Goal: Information Seeking & Learning: Learn about a topic

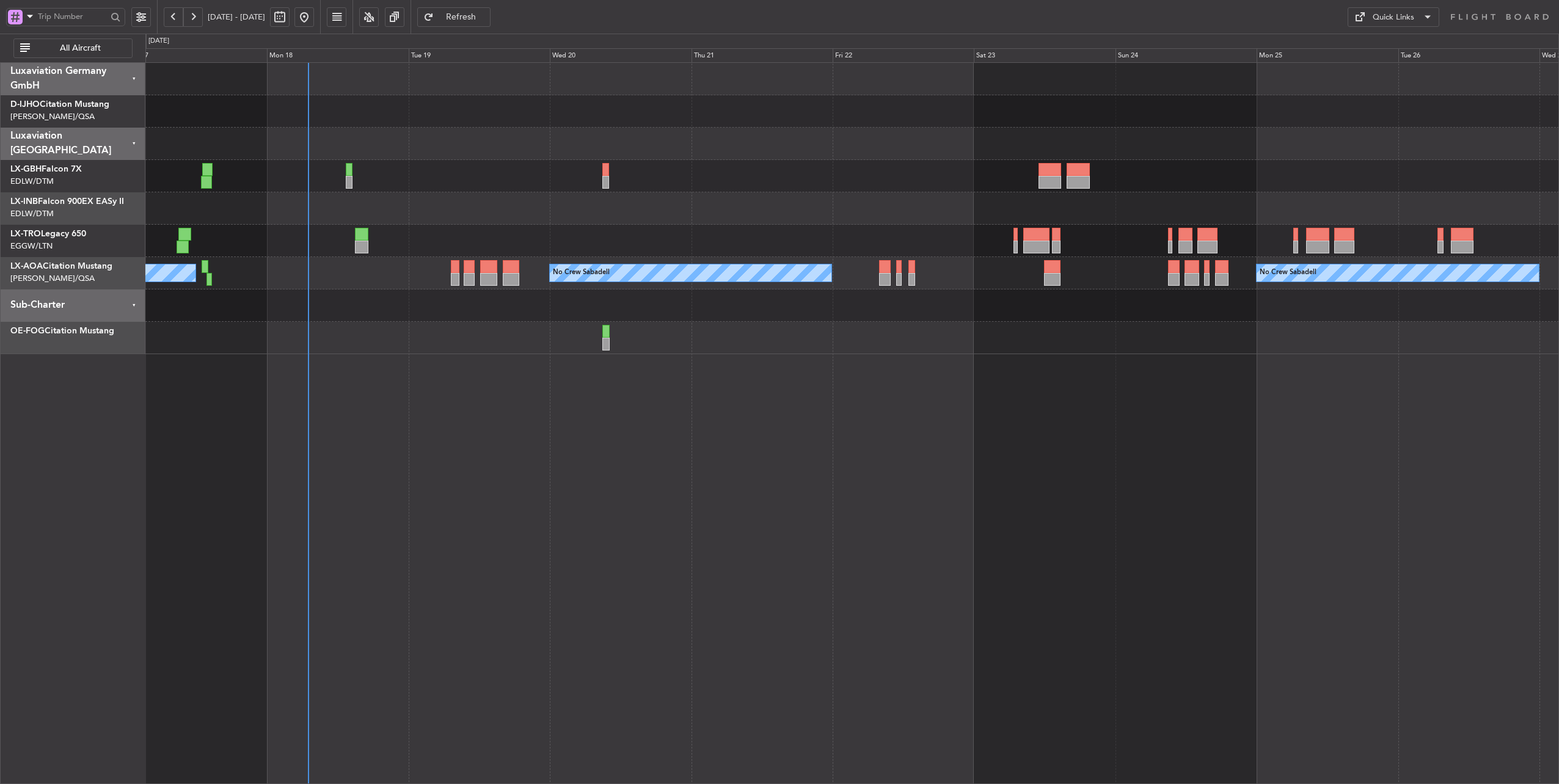
click at [389, 119] on div "No Crew Sabadell No Crew Luxembourg (Findel) No Crew Sabadell" at bounding box center [852, 208] width 1413 height 291
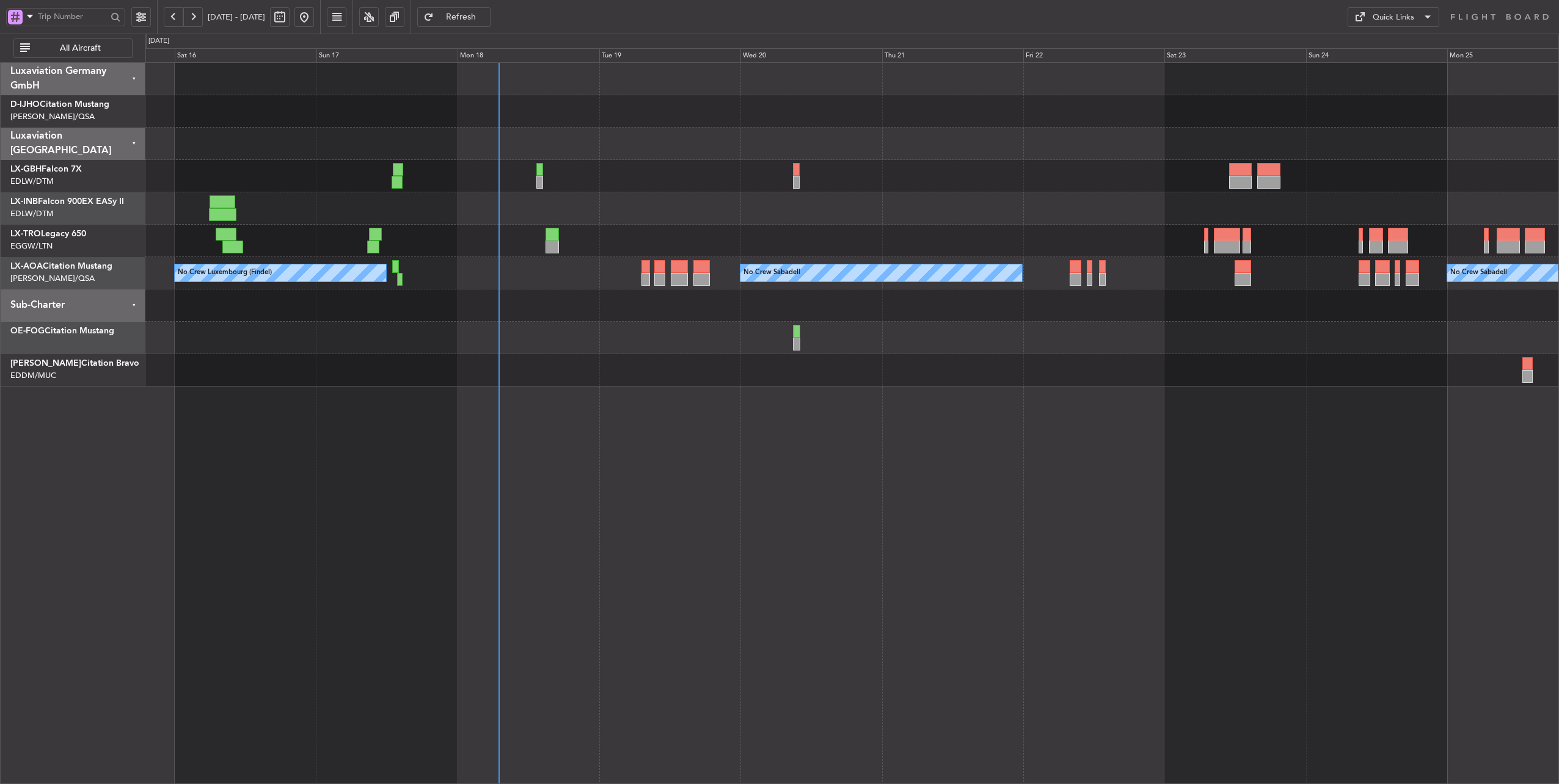
click at [605, 156] on div at bounding box center [852, 144] width 1413 height 32
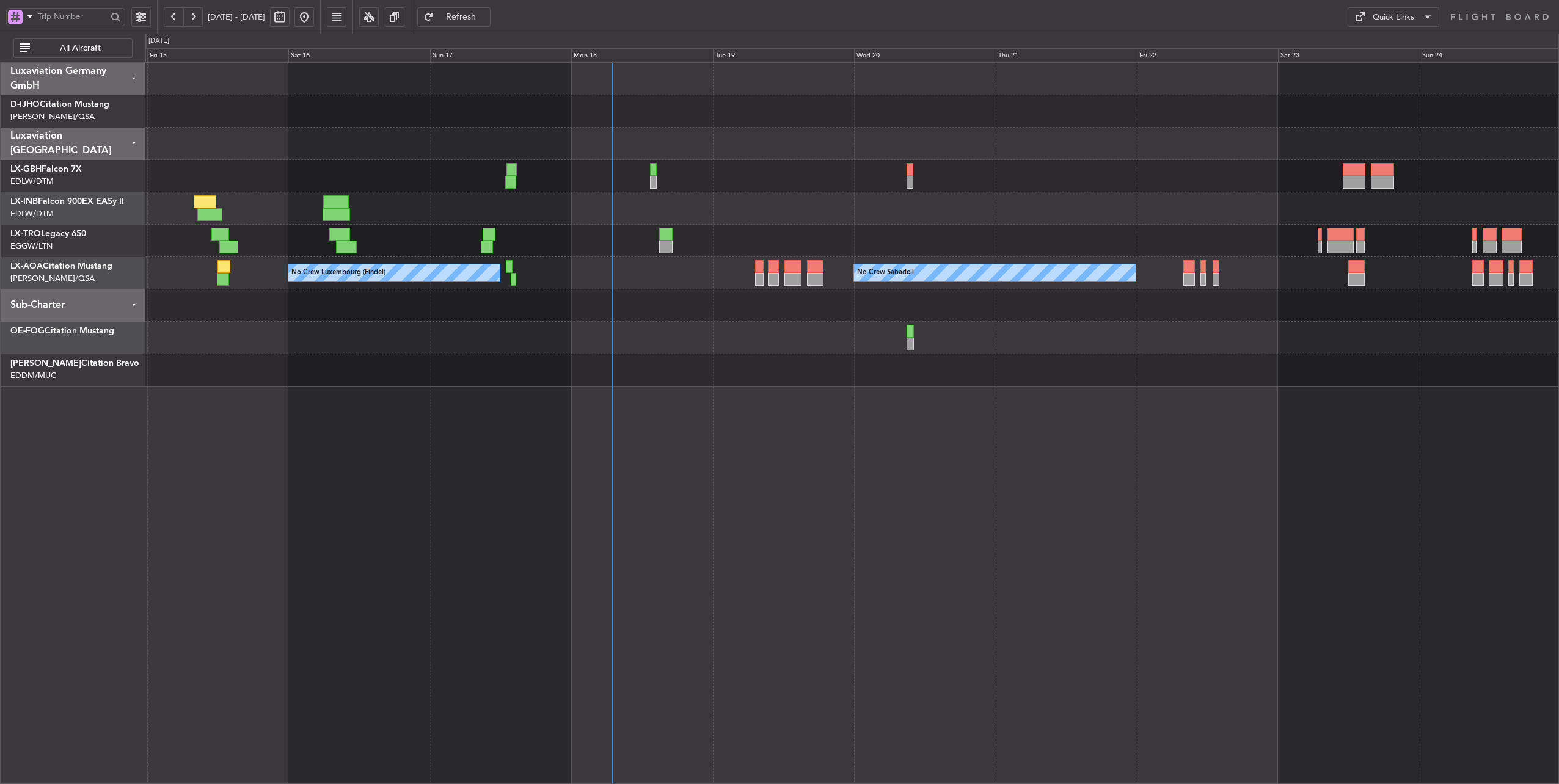
click at [725, 180] on div "Planned Maint Nice ([GEOGRAPHIC_DATA])" at bounding box center [852, 176] width 1413 height 32
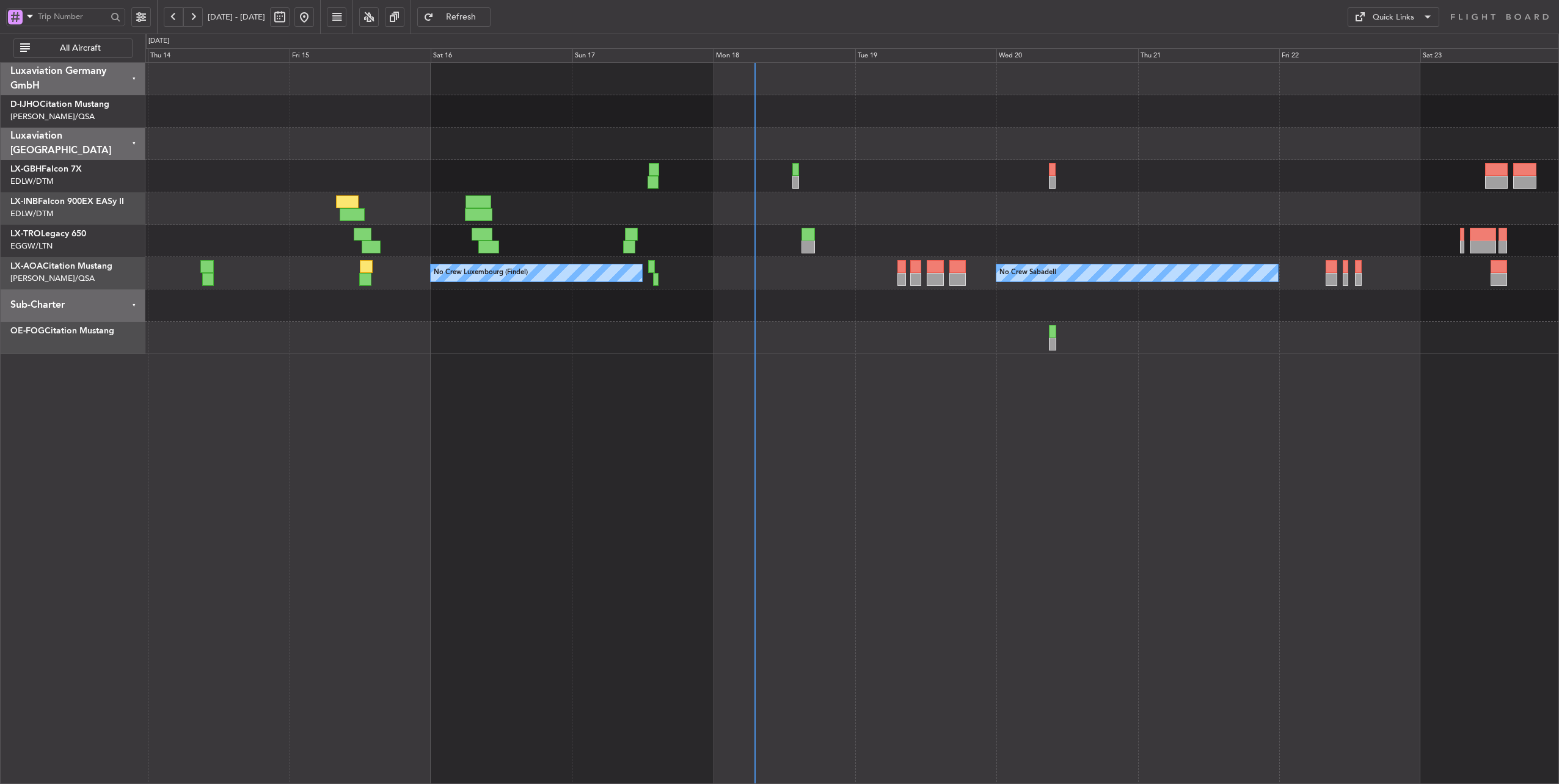
click at [778, 319] on div at bounding box center [852, 306] width 1413 height 32
click at [836, 324] on div at bounding box center [852, 338] width 1413 height 32
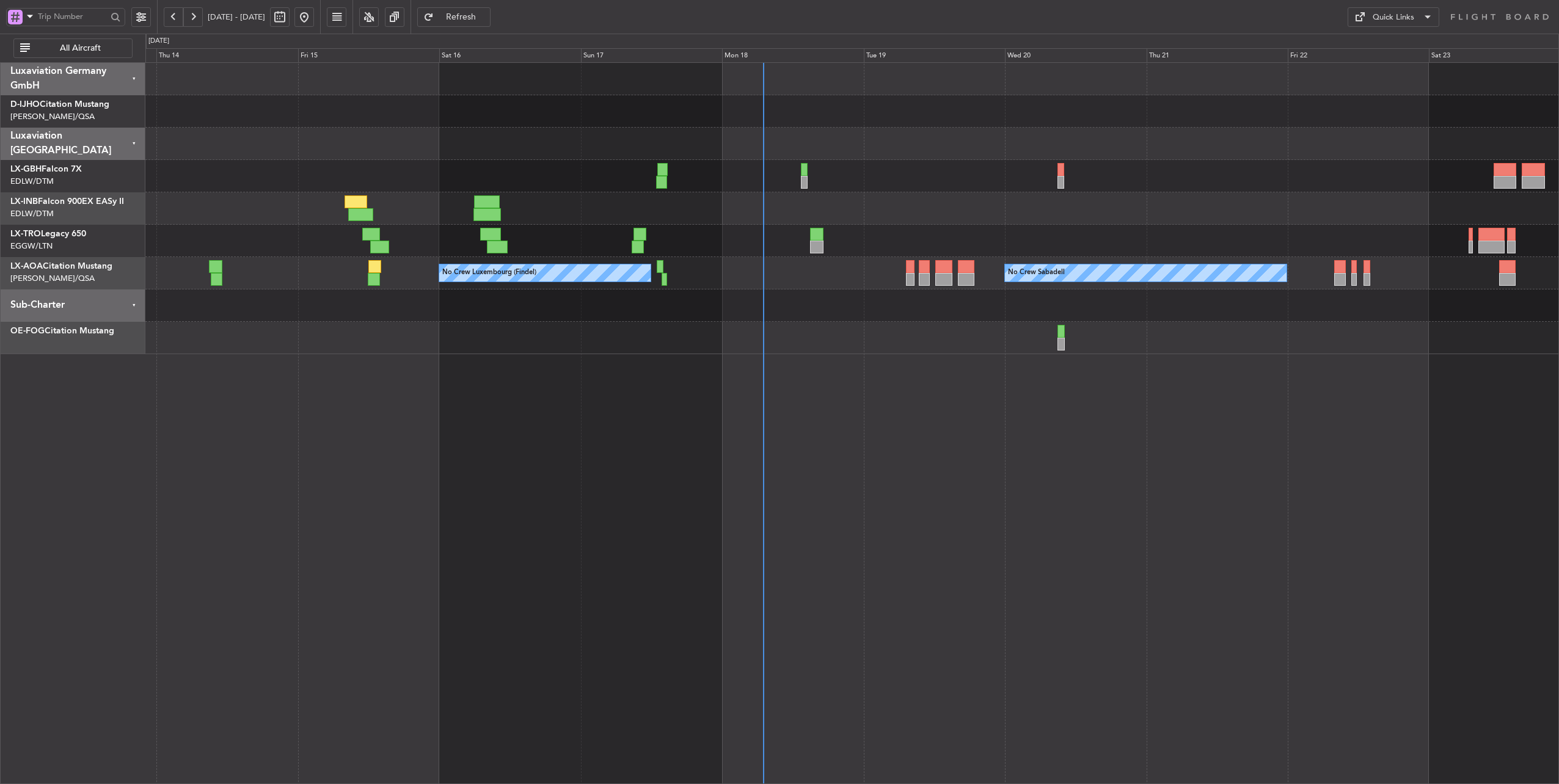
click at [849, 317] on div at bounding box center [852, 306] width 1413 height 32
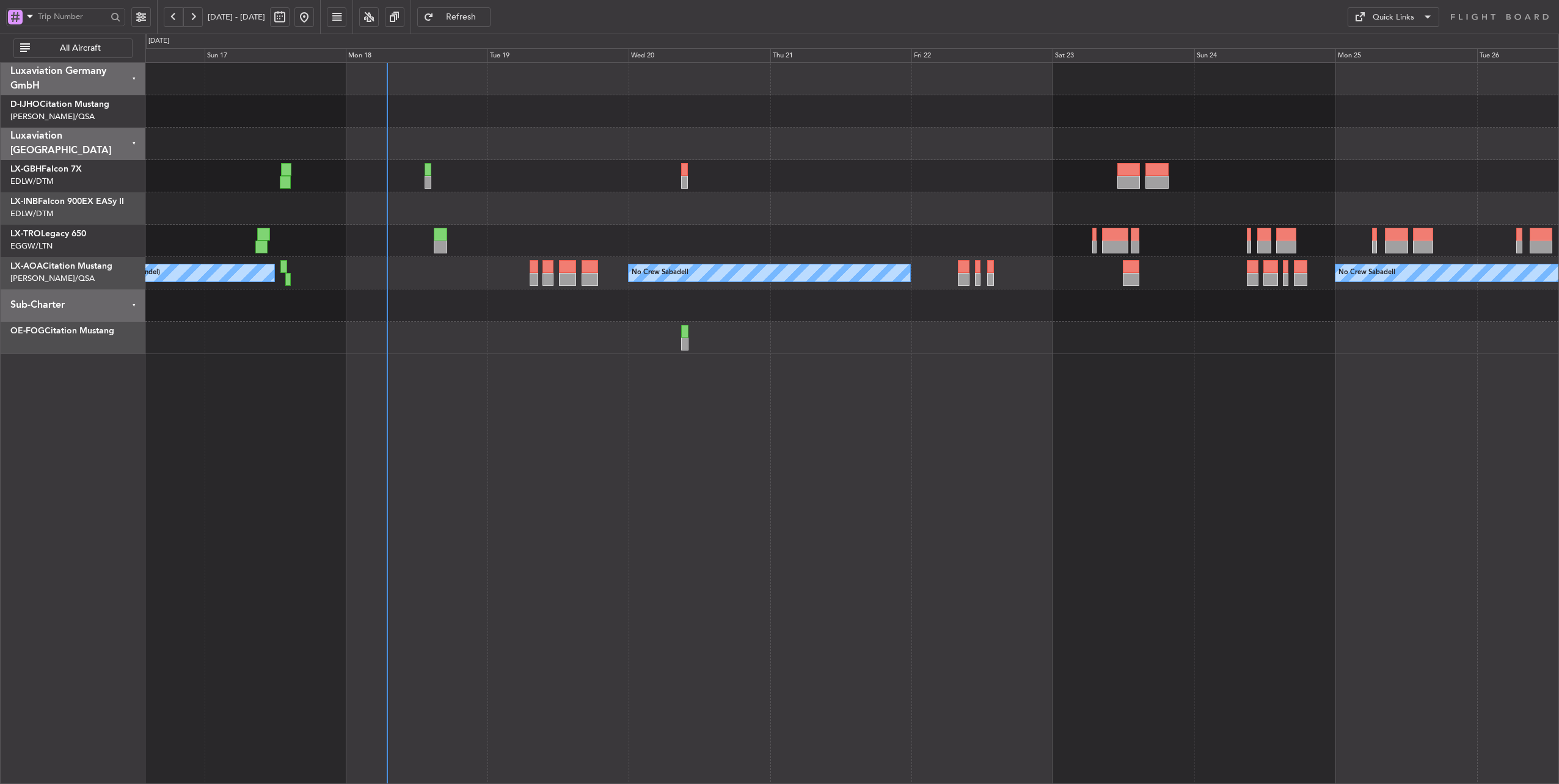
click at [458, 286] on div "No Crew Sabadell No Crew Luxembourg (Findel) No Crew Sabadell" at bounding box center [852, 208] width 1413 height 291
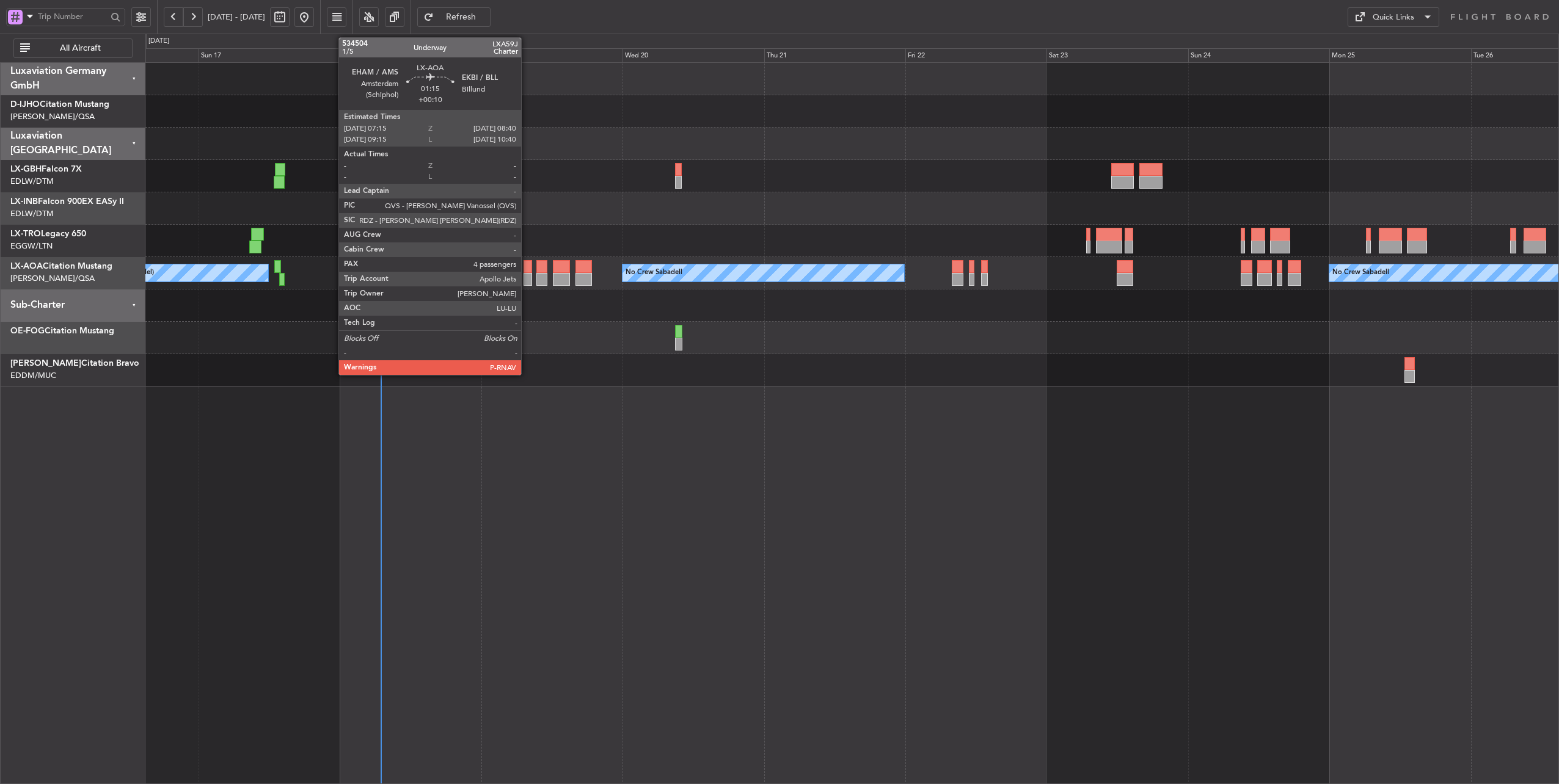
click at [527, 266] on div at bounding box center [528, 266] width 9 height 13
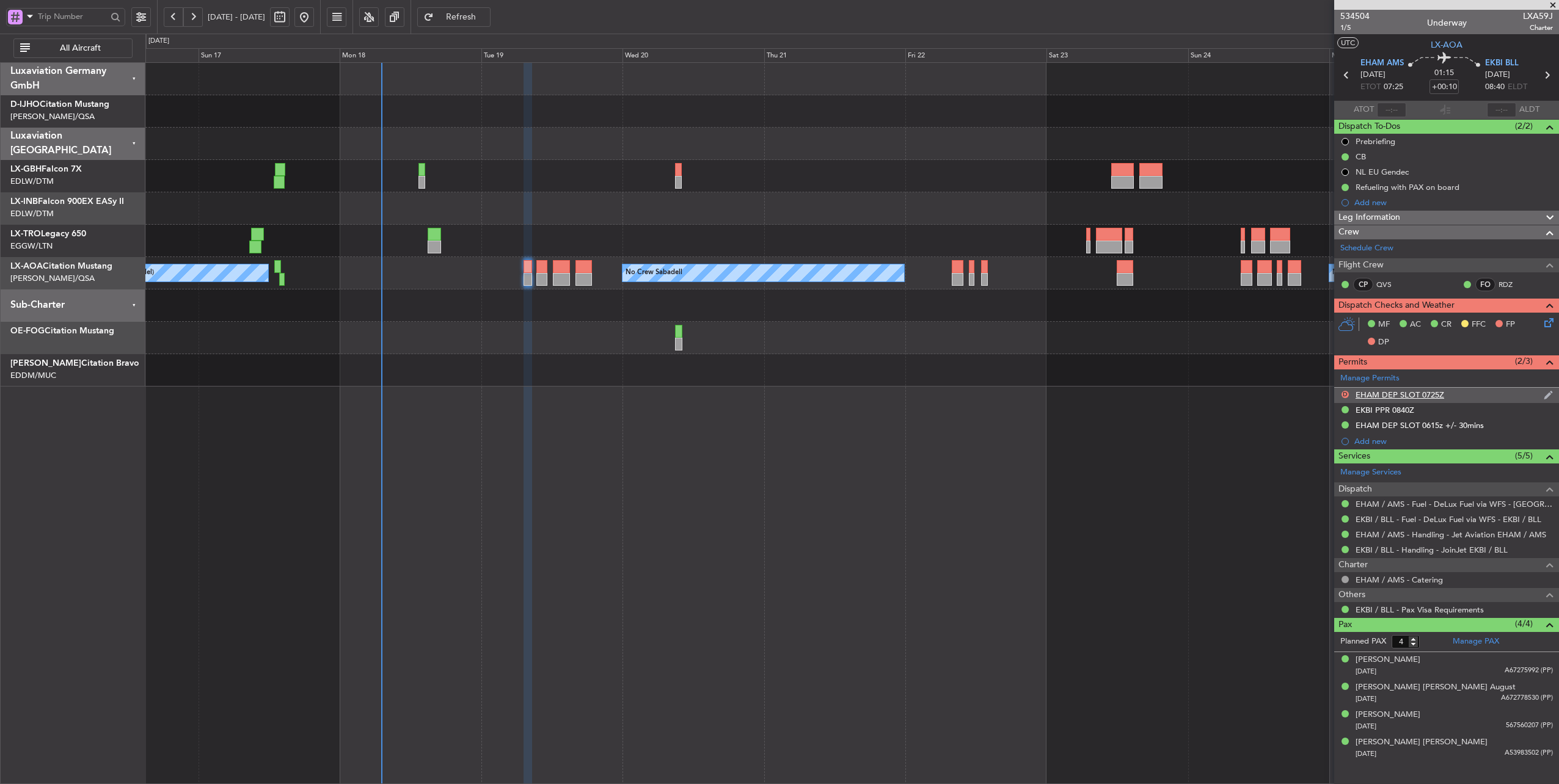
click at [1427, 390] on div "EHAM DEP SLOT 0725Z" at bounding box center [1400, 394] width 88 height 11
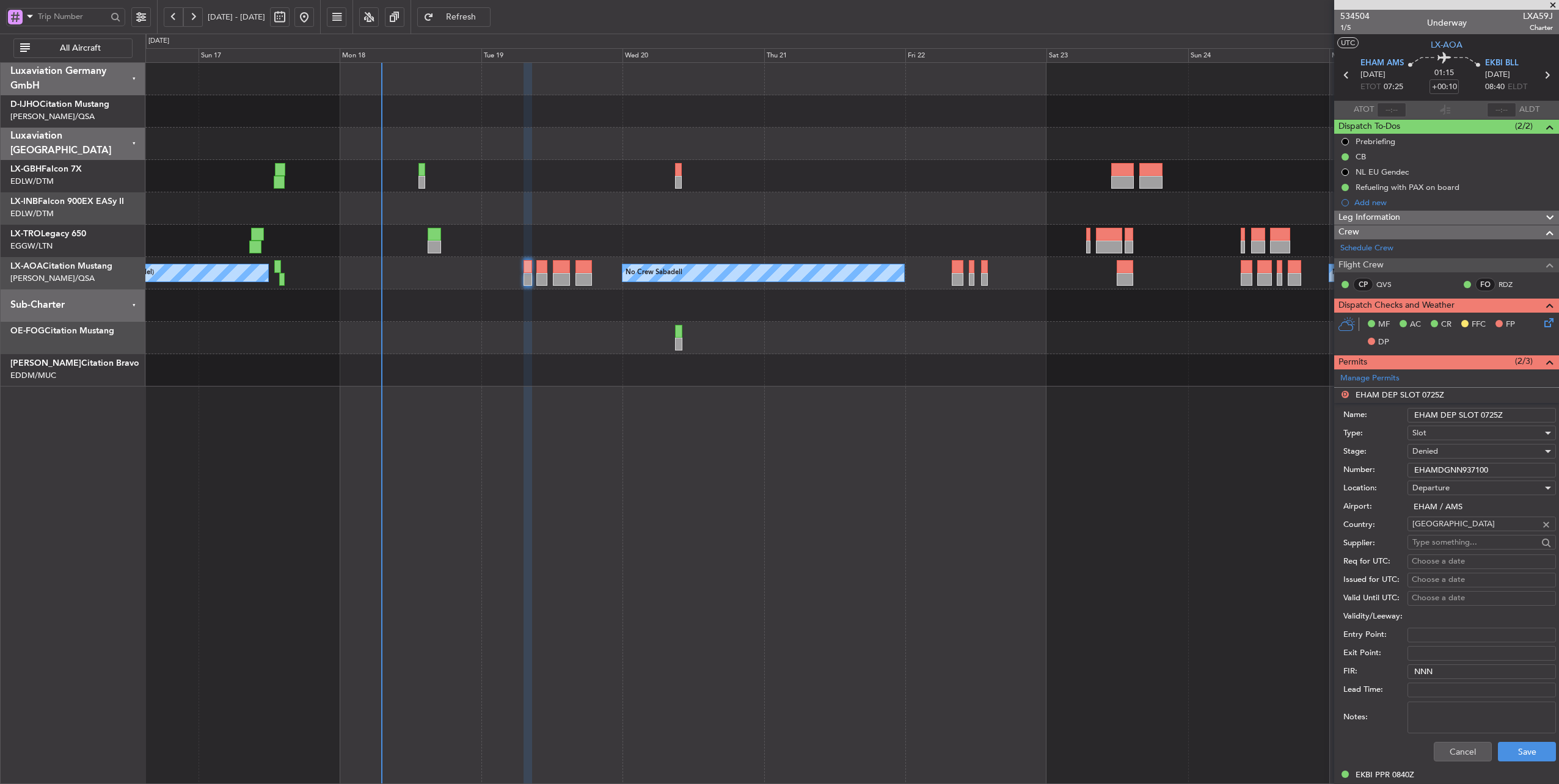
scroll to position [122, 0]
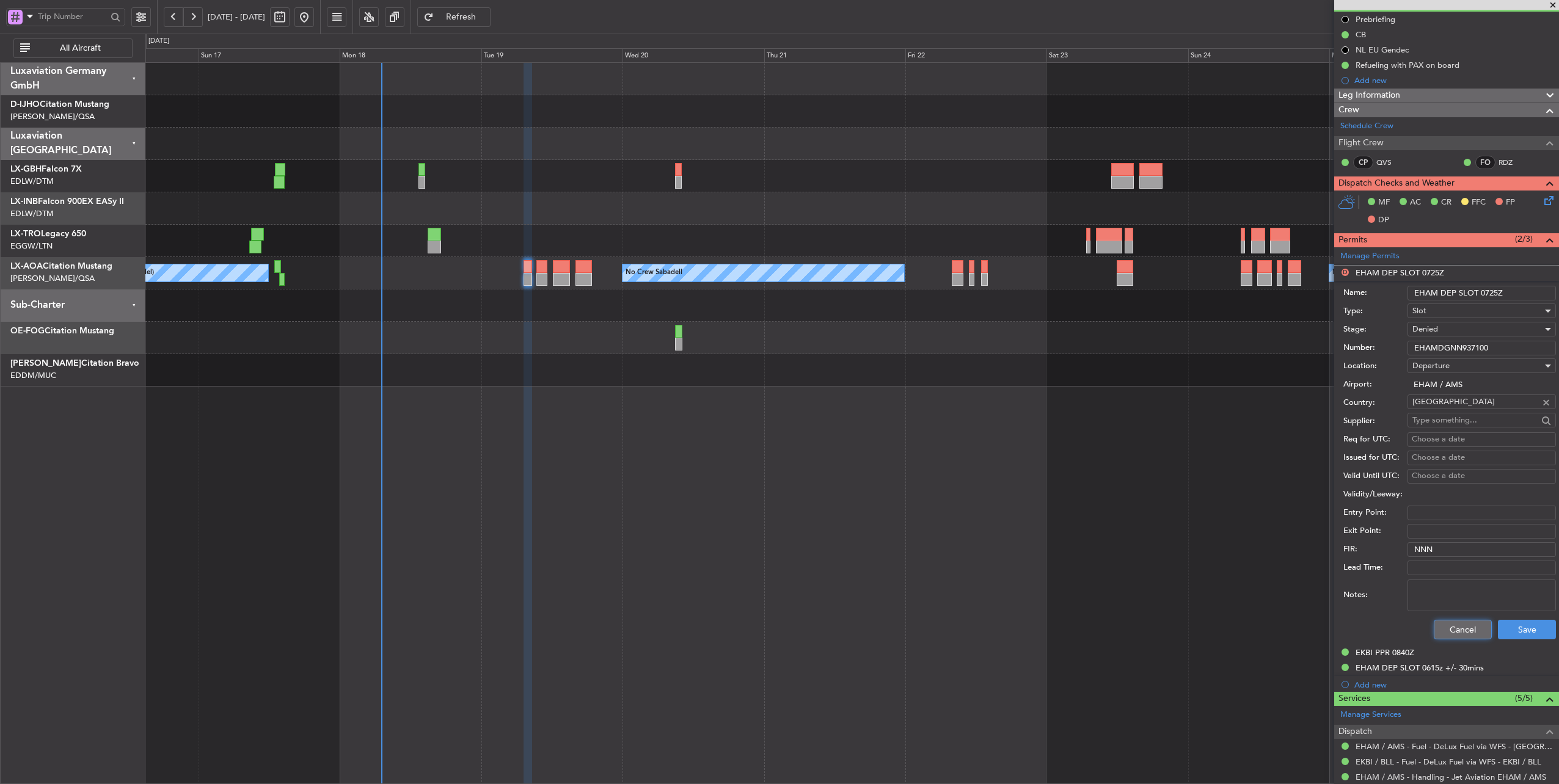
click at [1453, 632] on button "Cancel" at bounding box center [1462, 629] width 58 height 19
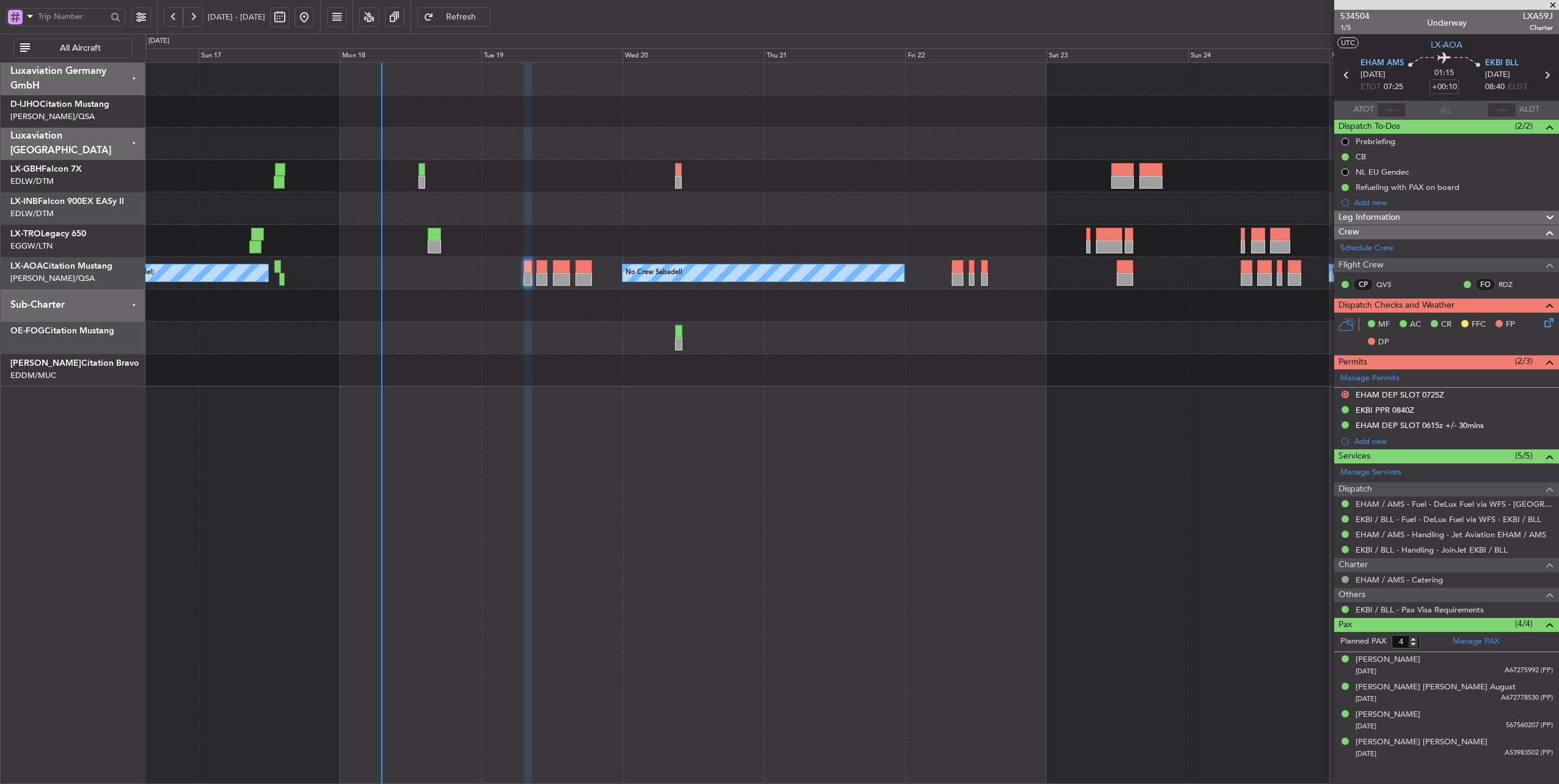
scroll to position [0, 0]
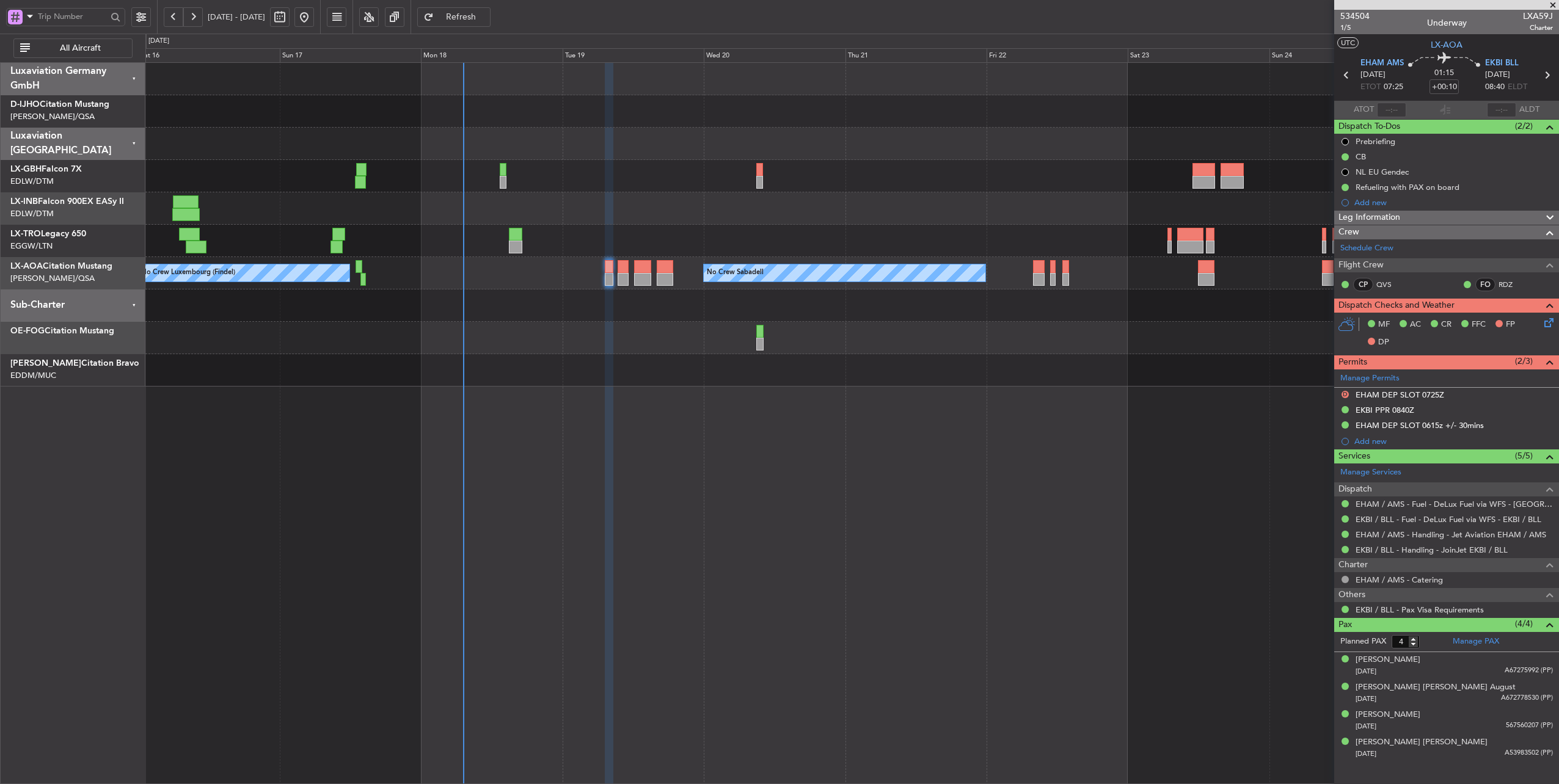
click at [643, 182] on div at bounding box center [852, 176] width 1413 height 32
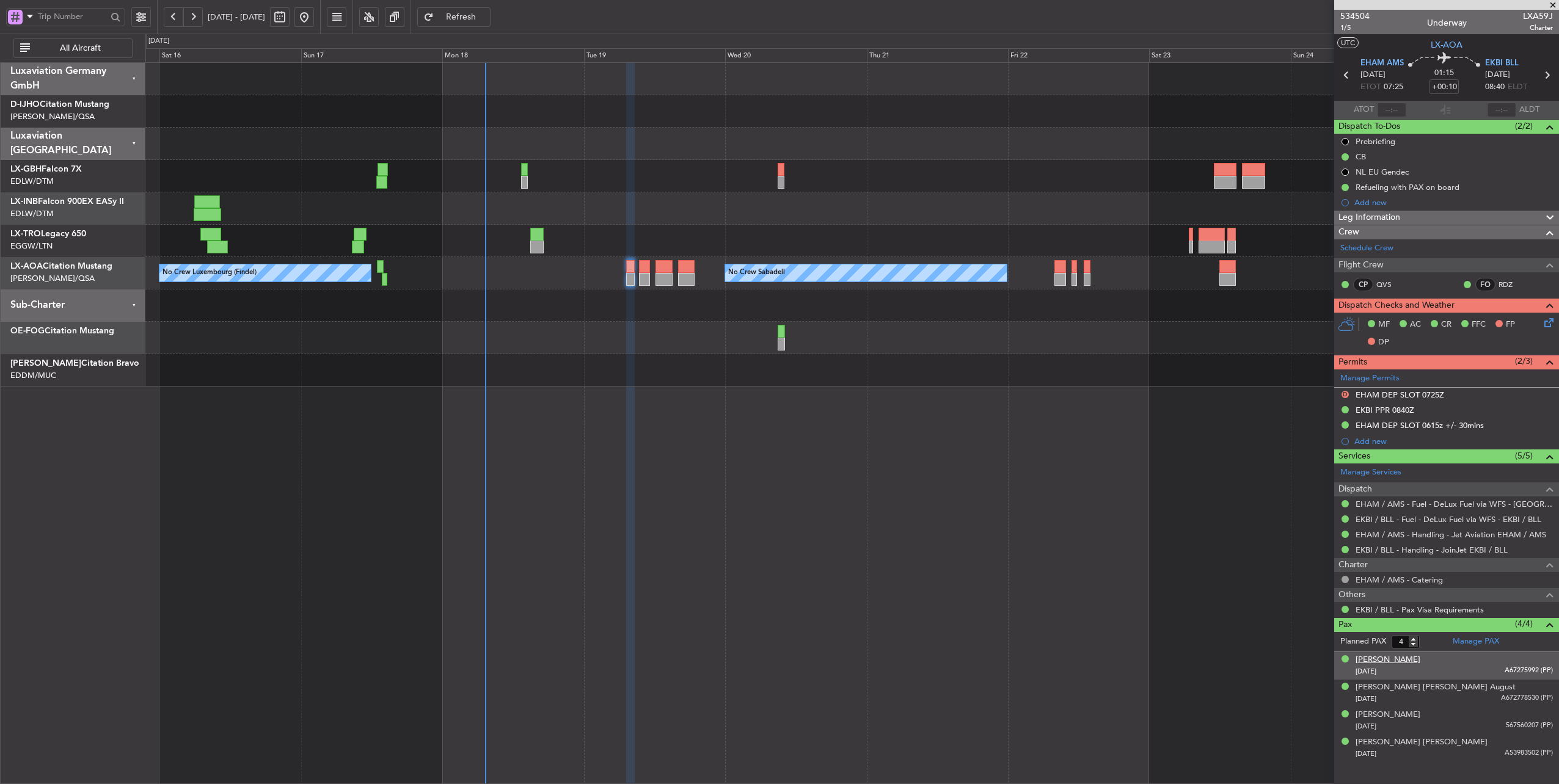
click at [1407, 654] on div "[PERSON_NAME]" at bounding box center [1388, 660] width 65 height 12
click at [1411, 711] on div "[PERSON_NAME] [PERSON_NAME] August" at bounding box center [1435, 717] width 160 height 12
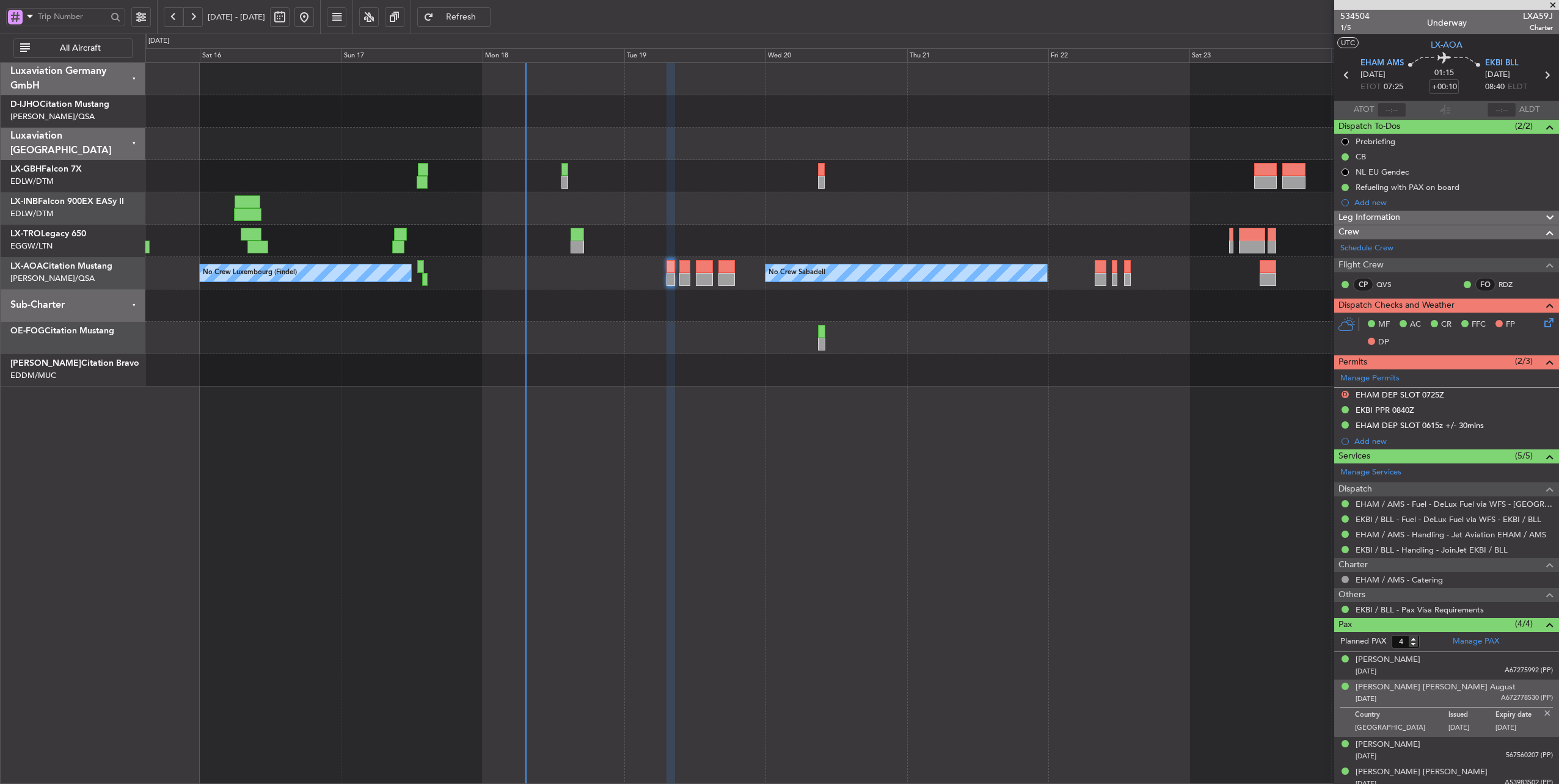
click at [985, 338] on div at bounding box center [852, 338] width 1413 height 32
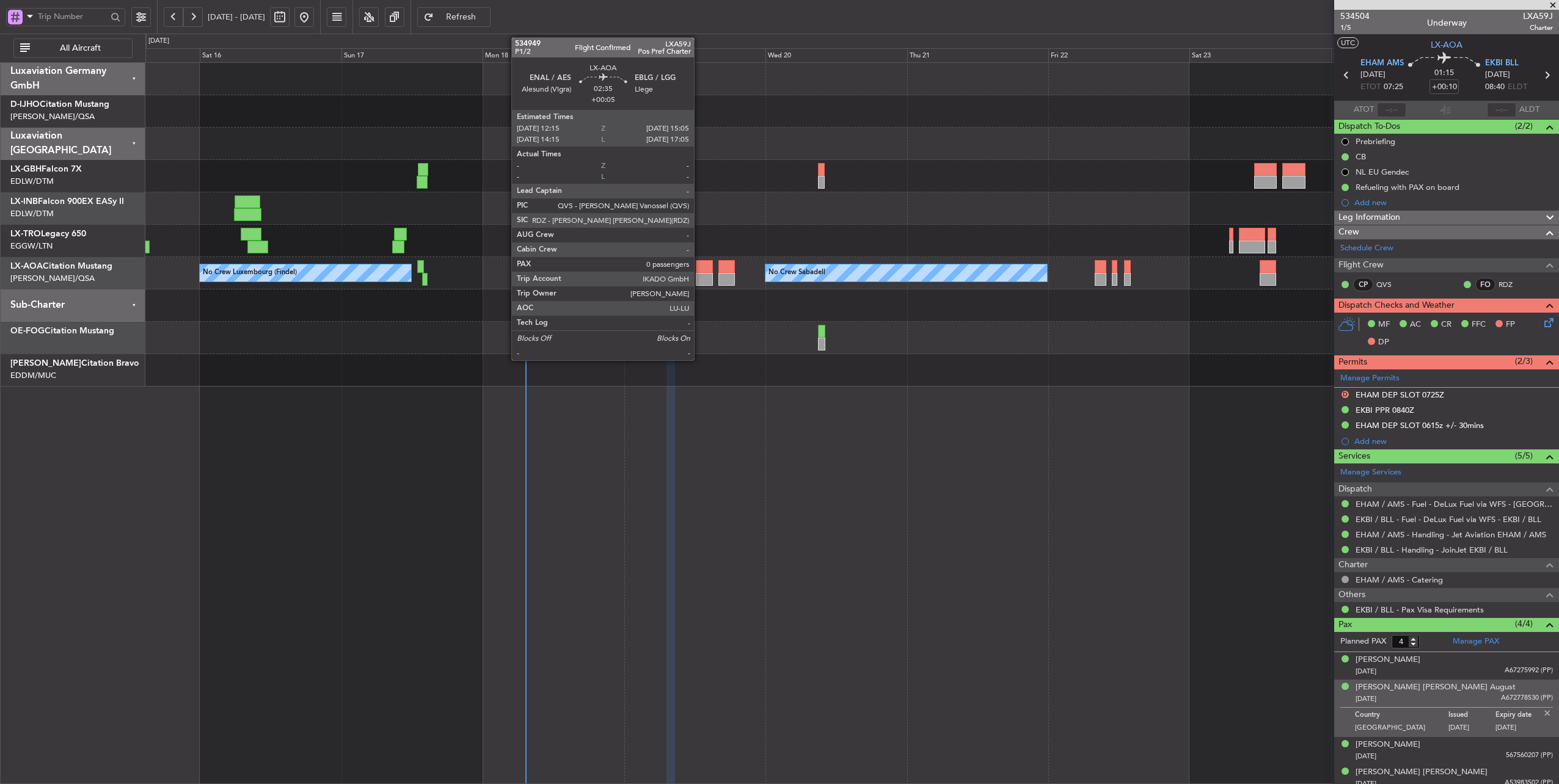
click at [701, 266] on div at bounding box center [704, 266] width 17 height 13
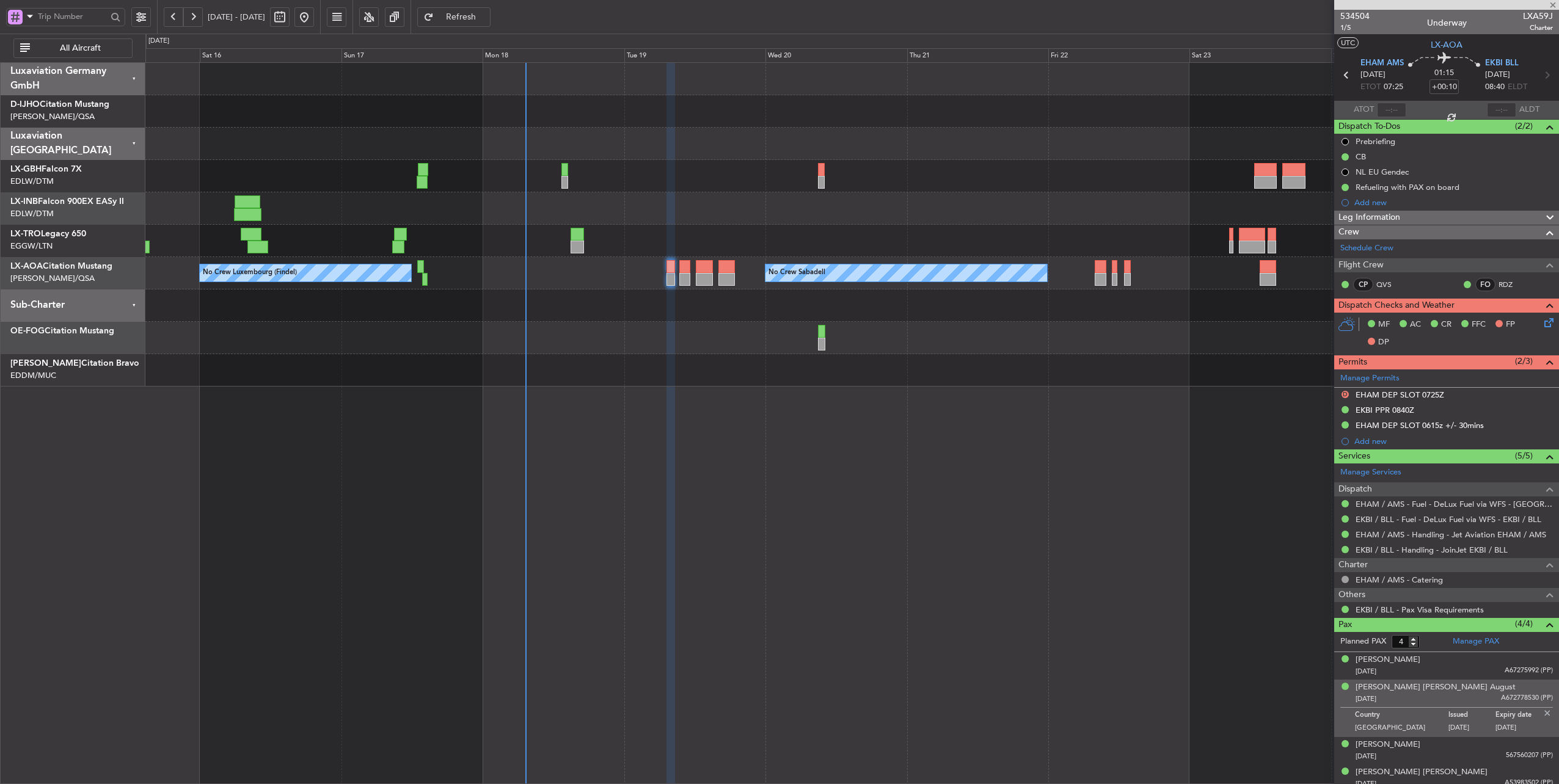
type input "+00:05"
type input "0"
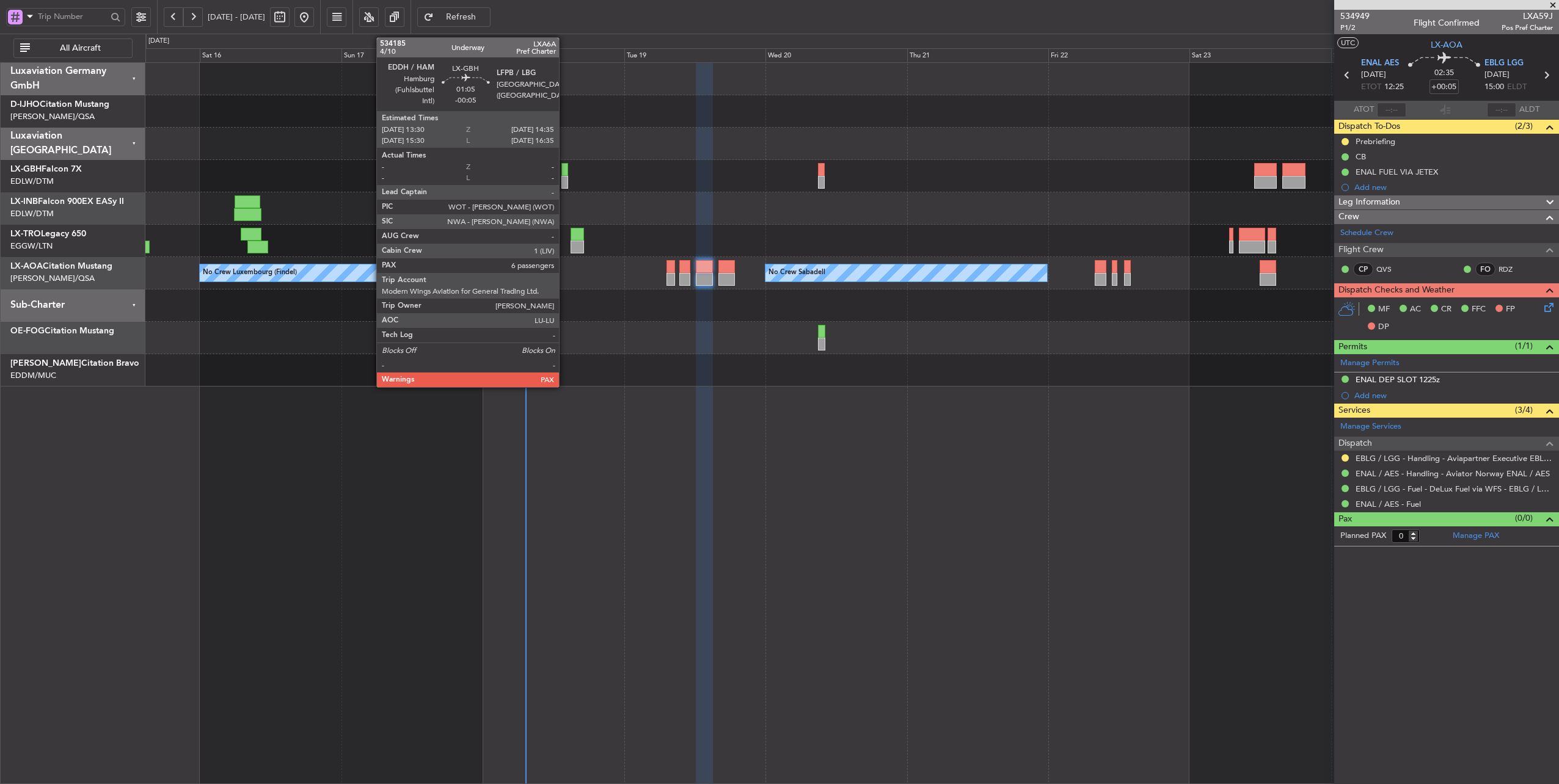
click at [565, 171] on div at bounding box center [565, 169] width 7 height 13
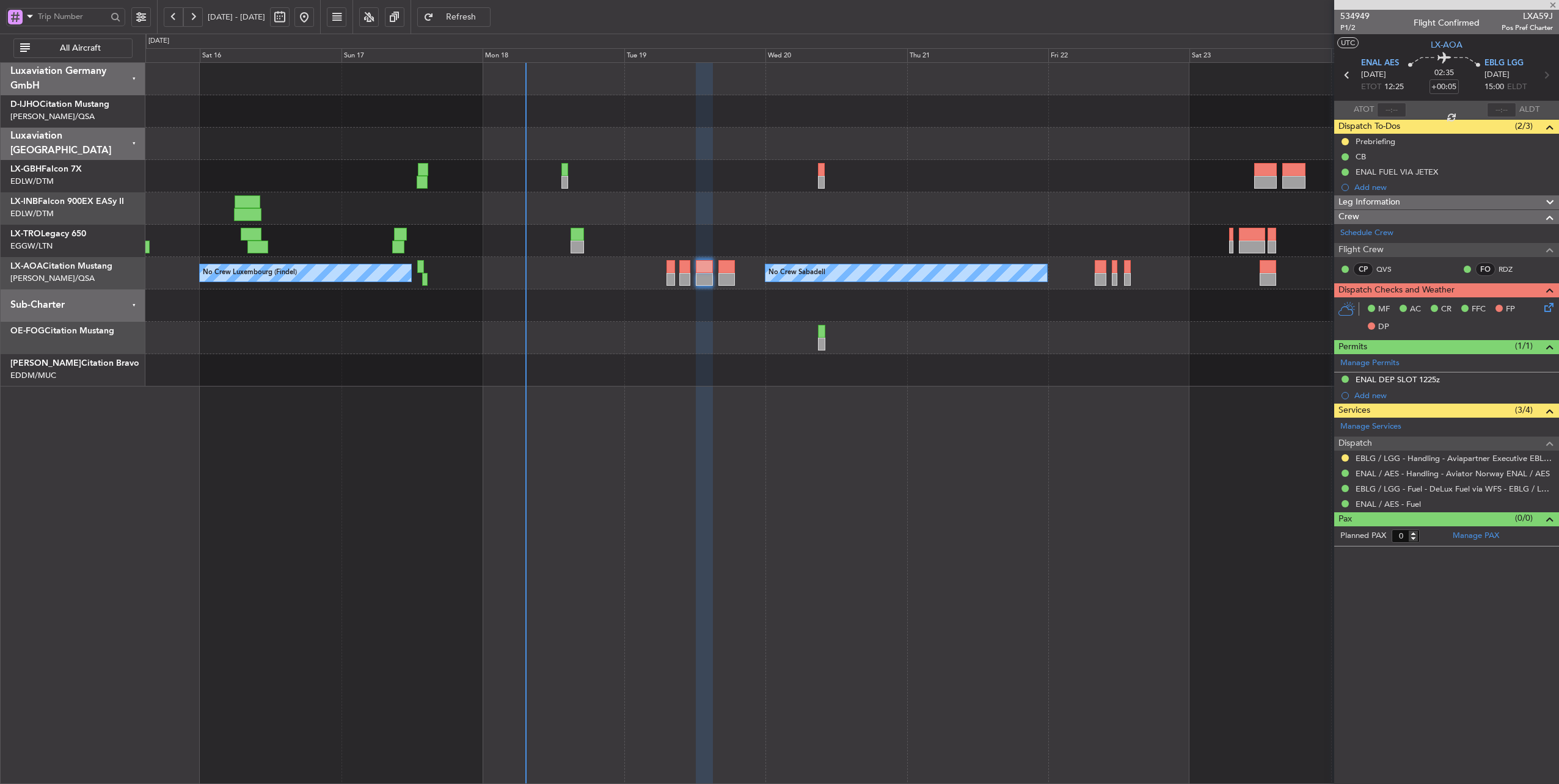
type input "-00:05"
type input "6"
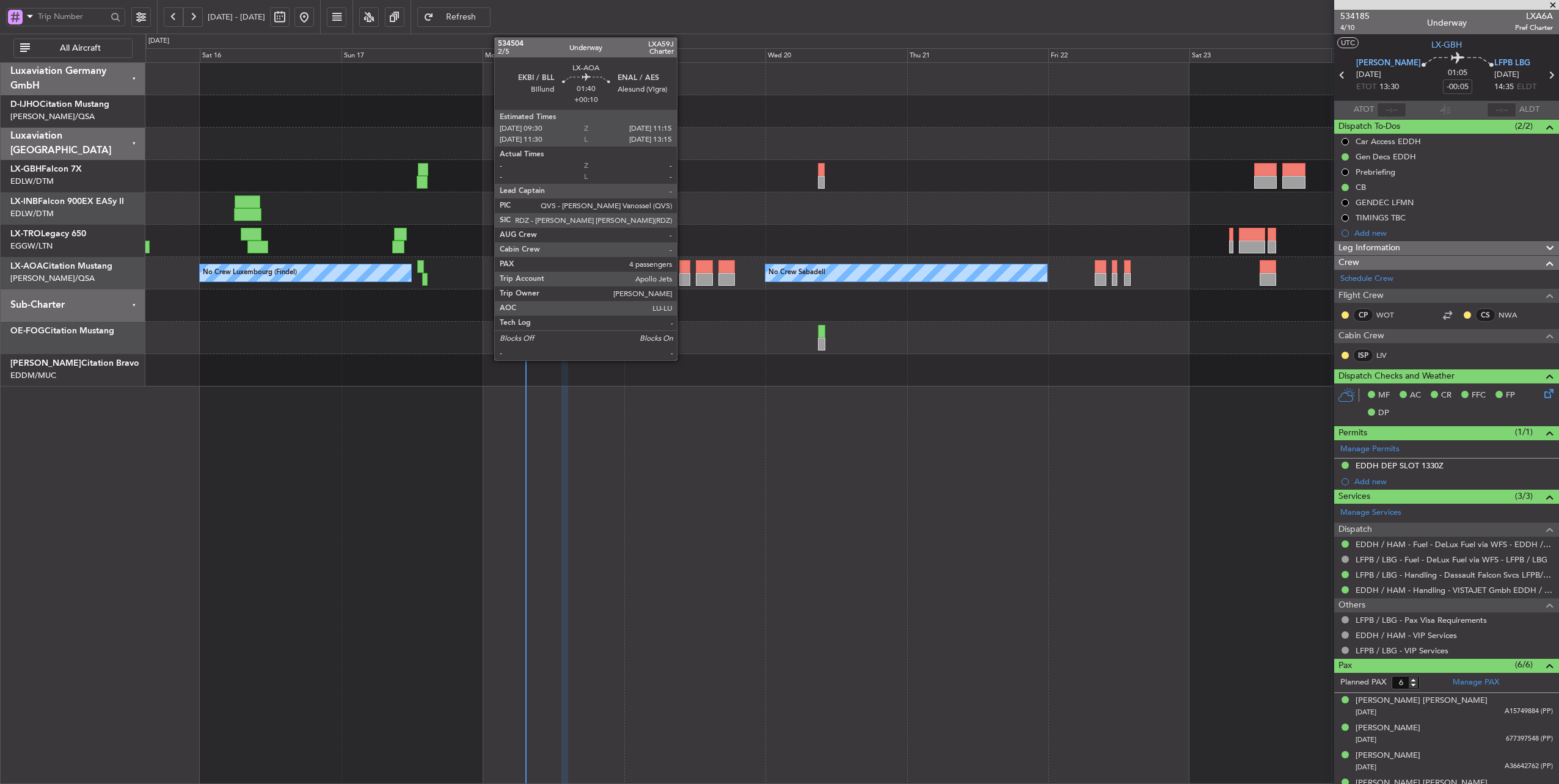
click at [683, 270] on div at bounding box center [684, 266] width 11 height 13
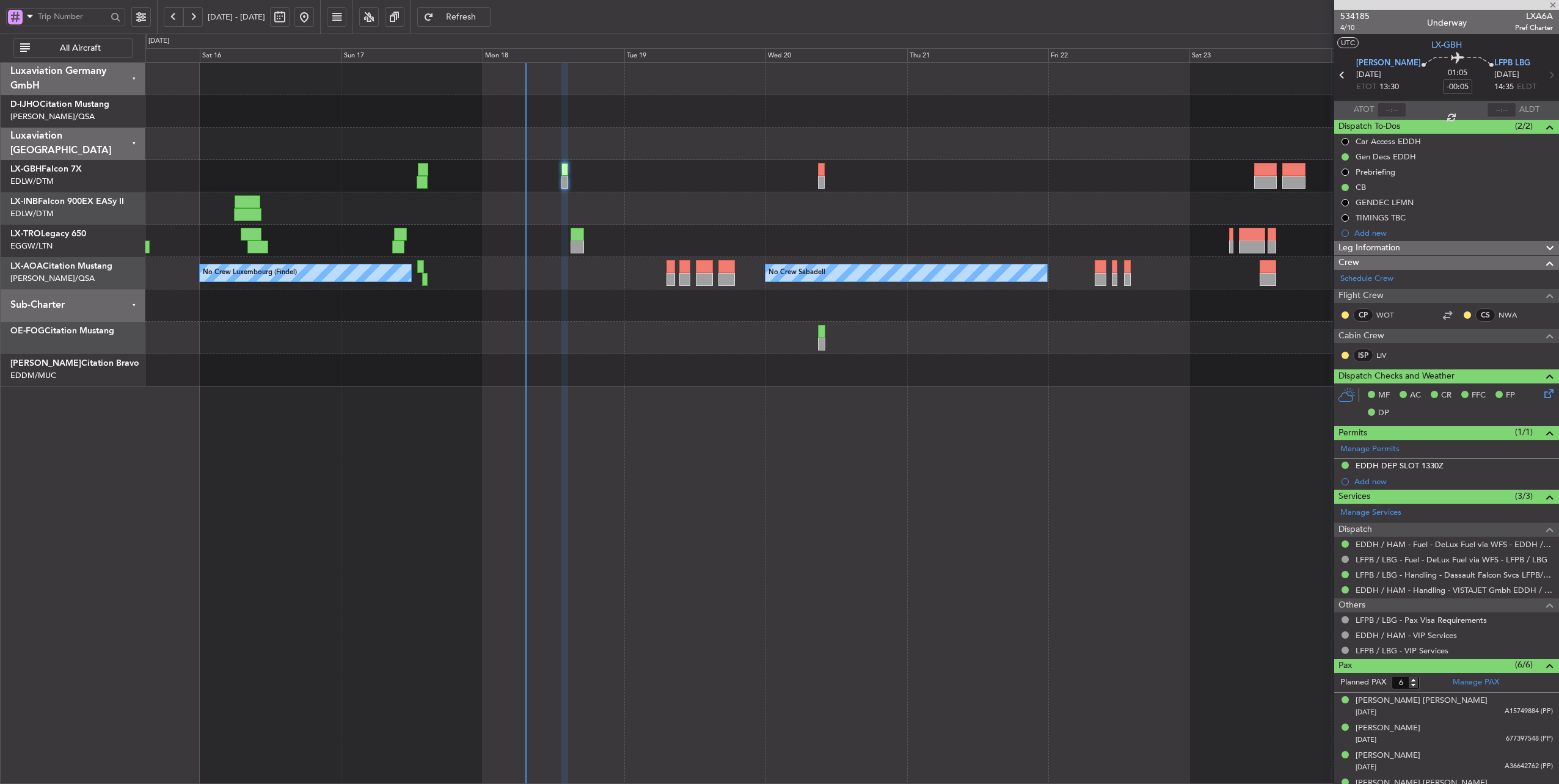
type input "+00:10"
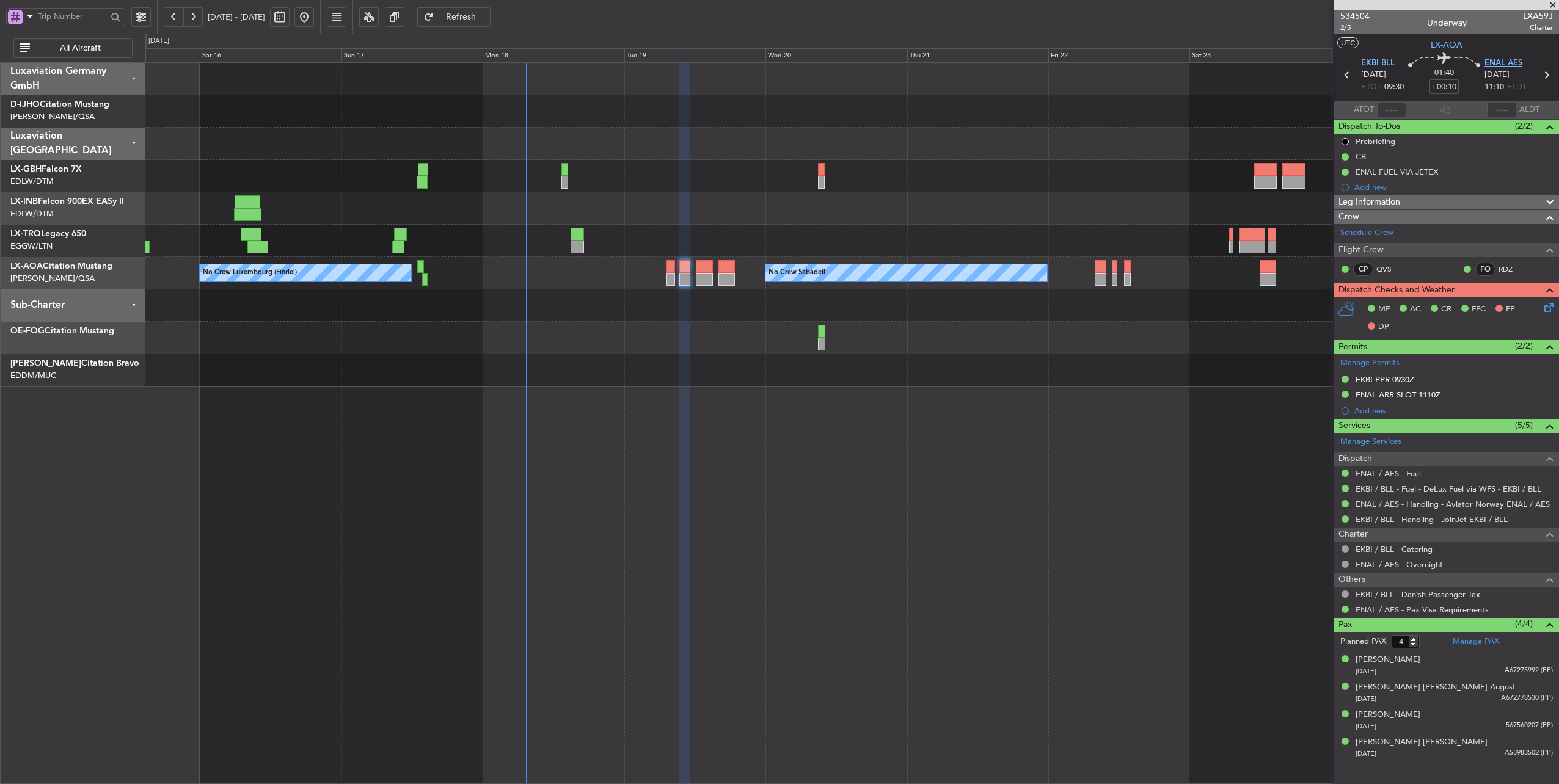
click at [1495, 58] on span "ENAL AES" at bounding box center [1503, 63] width 38 height 12
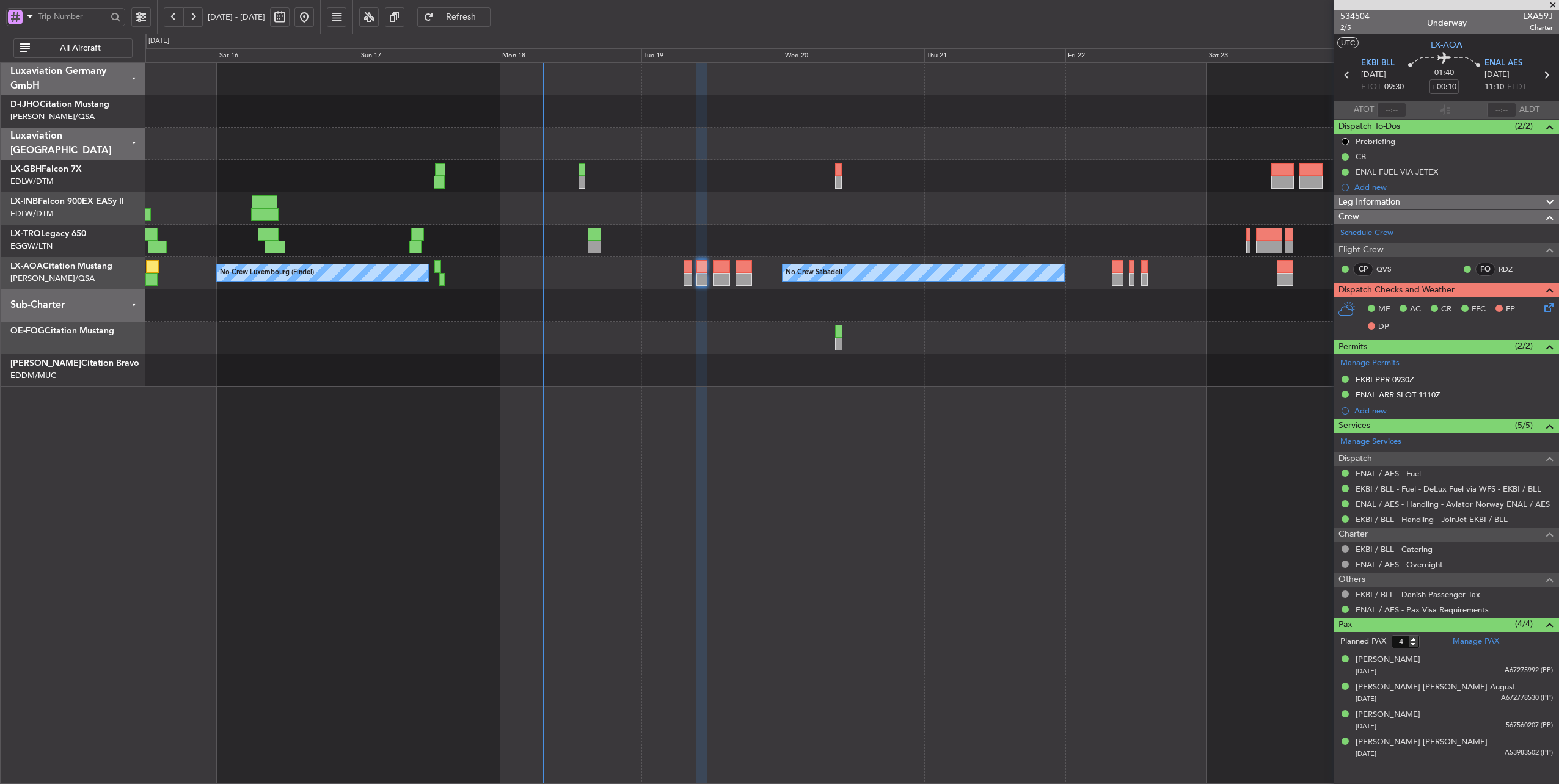
click at [753, 232] on div at bounding box center [852, 241] width 1413 height 32
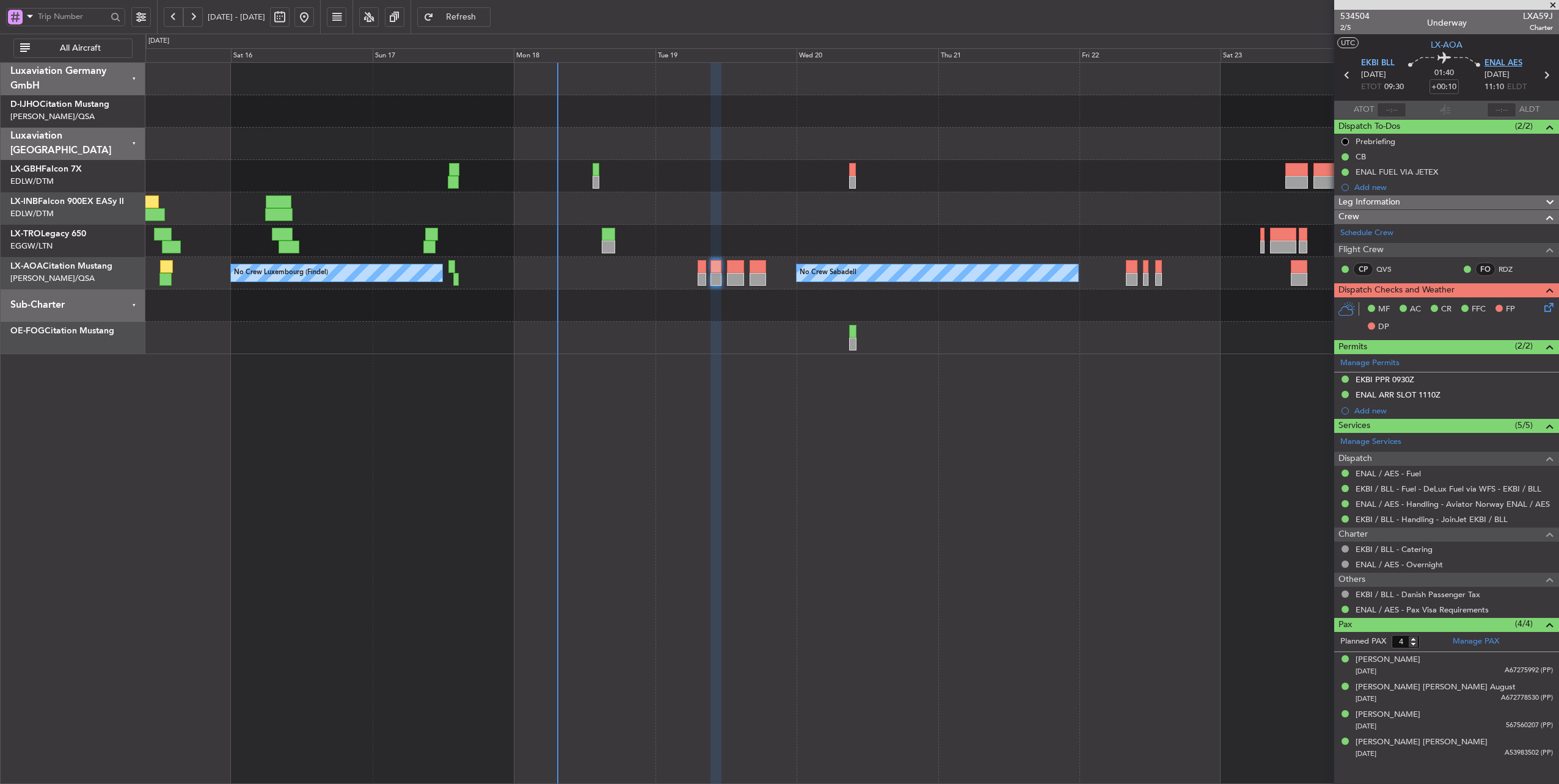
click at [1497, 63] on span "ENAL AES" at bounding box center [1503, 63] width 38 height 12
click at [1514, 60] on span "ENAL AES" at bounding box center [1503, 63] width 38 height 12
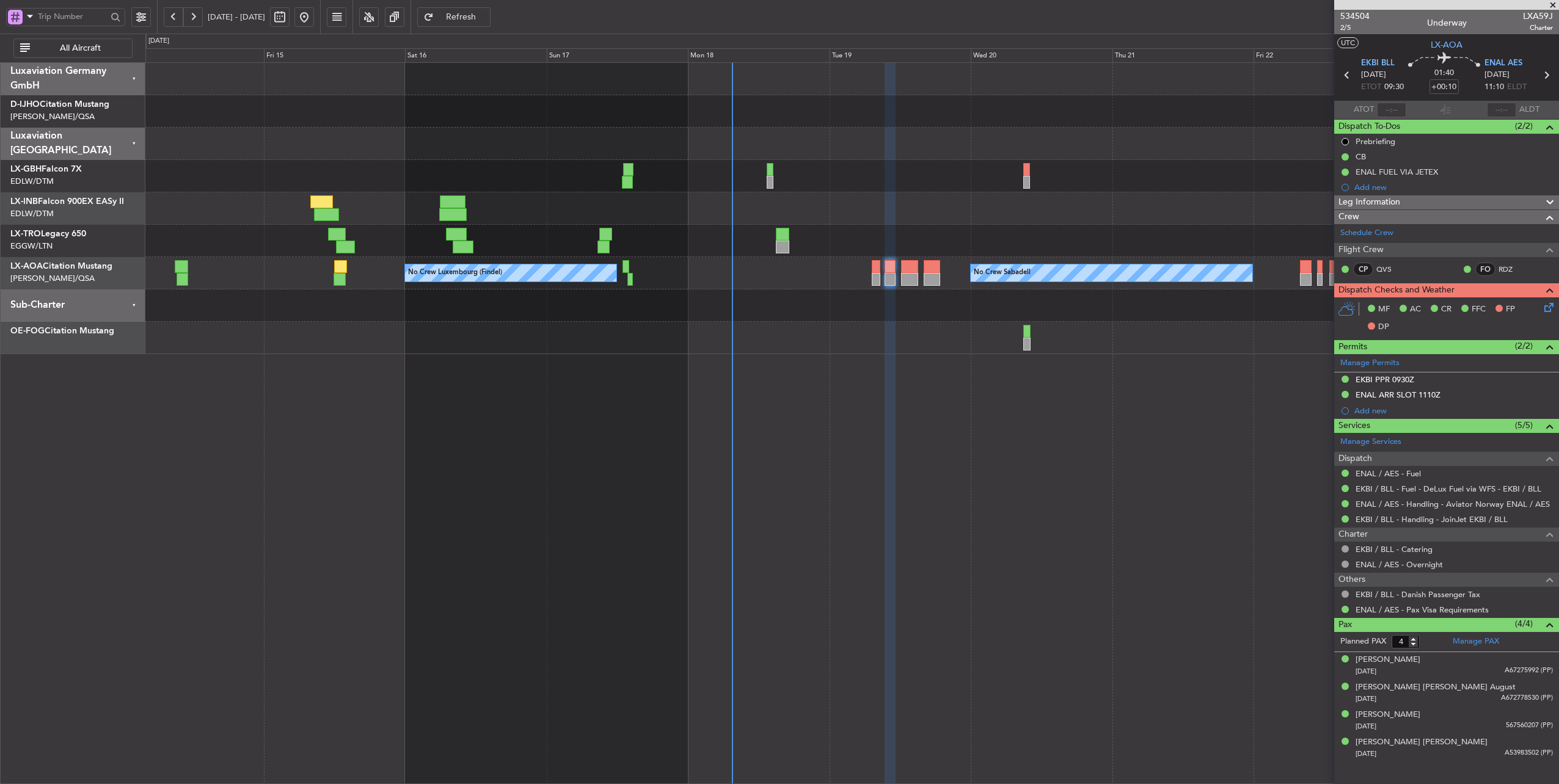
click at [563, 385] on div "Planned Maint Nice (Côte d'Azur Airport) Unplanned Maint London (Luton) No Crew…" at bounding box center [852, 423] width 1414 height 722
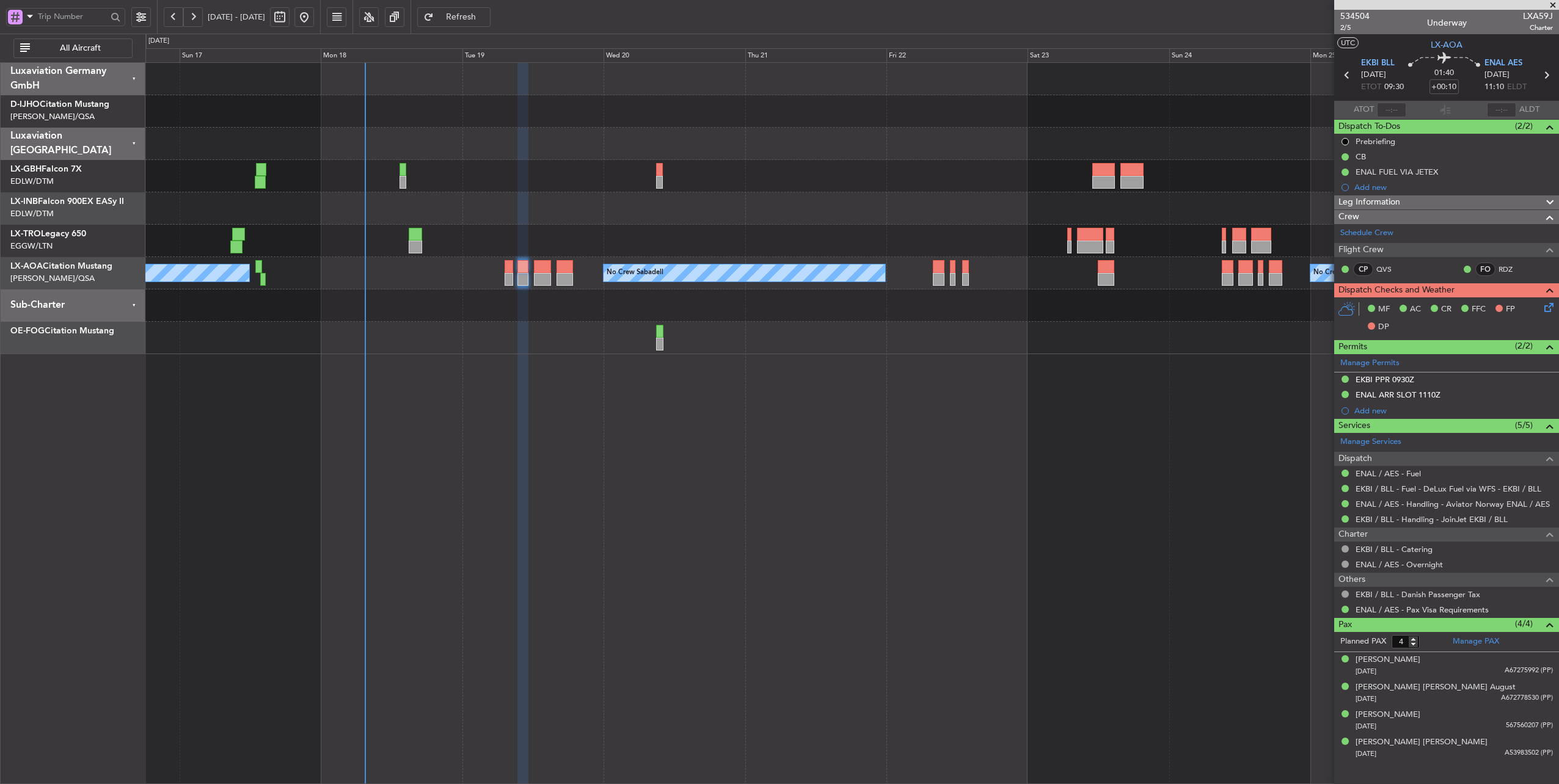
click at [408, 389] on div "No Crew Sabadell No Crew Luxembourg (Findel) No Crew Sabadell" at bounding box center [852, 423] width 1414 height 722
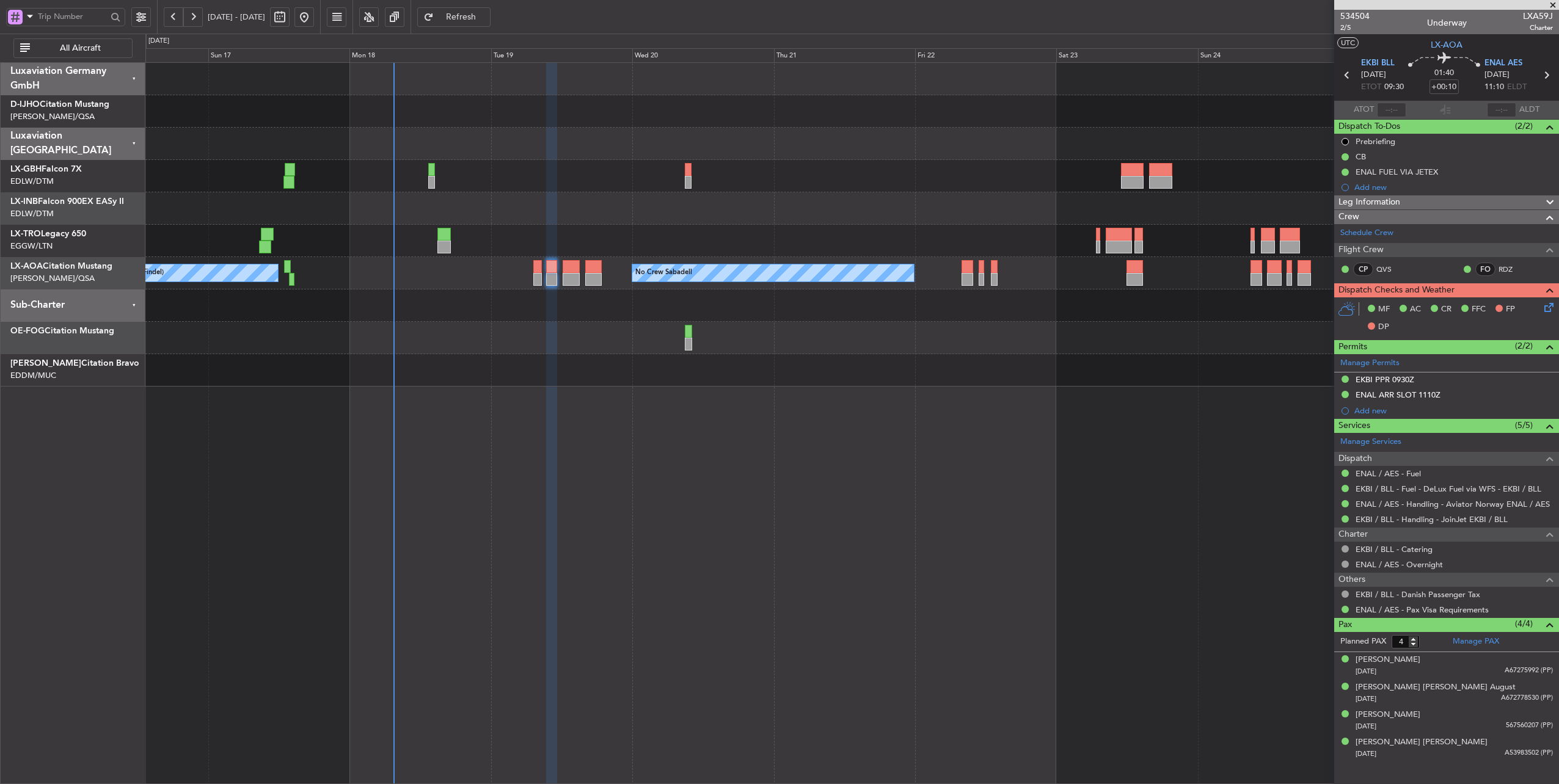
click at [685, 447] on div "No Crew Sabadell No Crew Luxembourg (Findel) No Crew Sabadell" at bounding box center [852, 423] width 1414 height 722
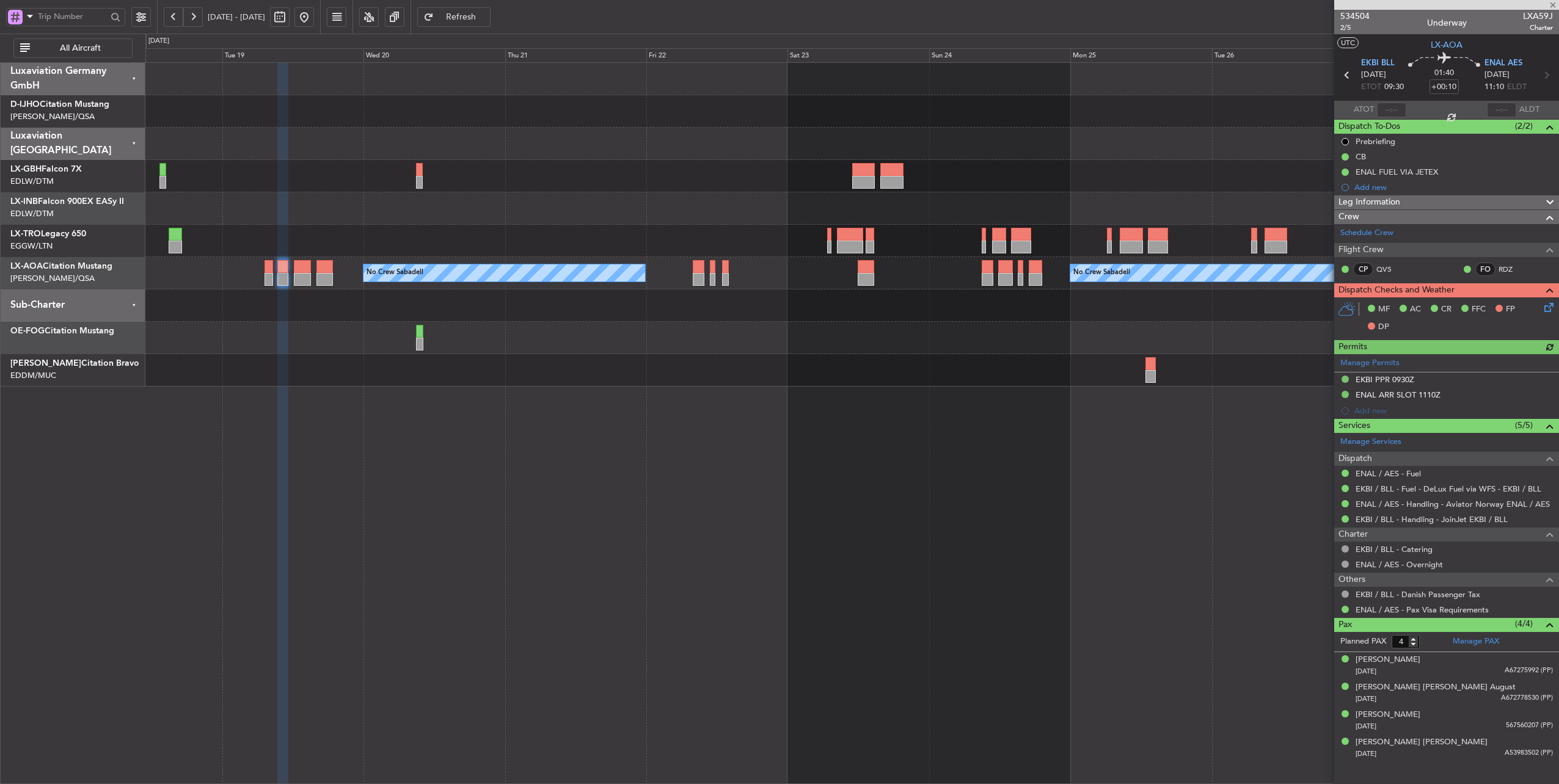
click at [356, 169] on div "No Crew Sabadell No Crew Sabadell No Crew Luxembourg (Findel)" at bounding box center [852, 225] width 1413 height 324
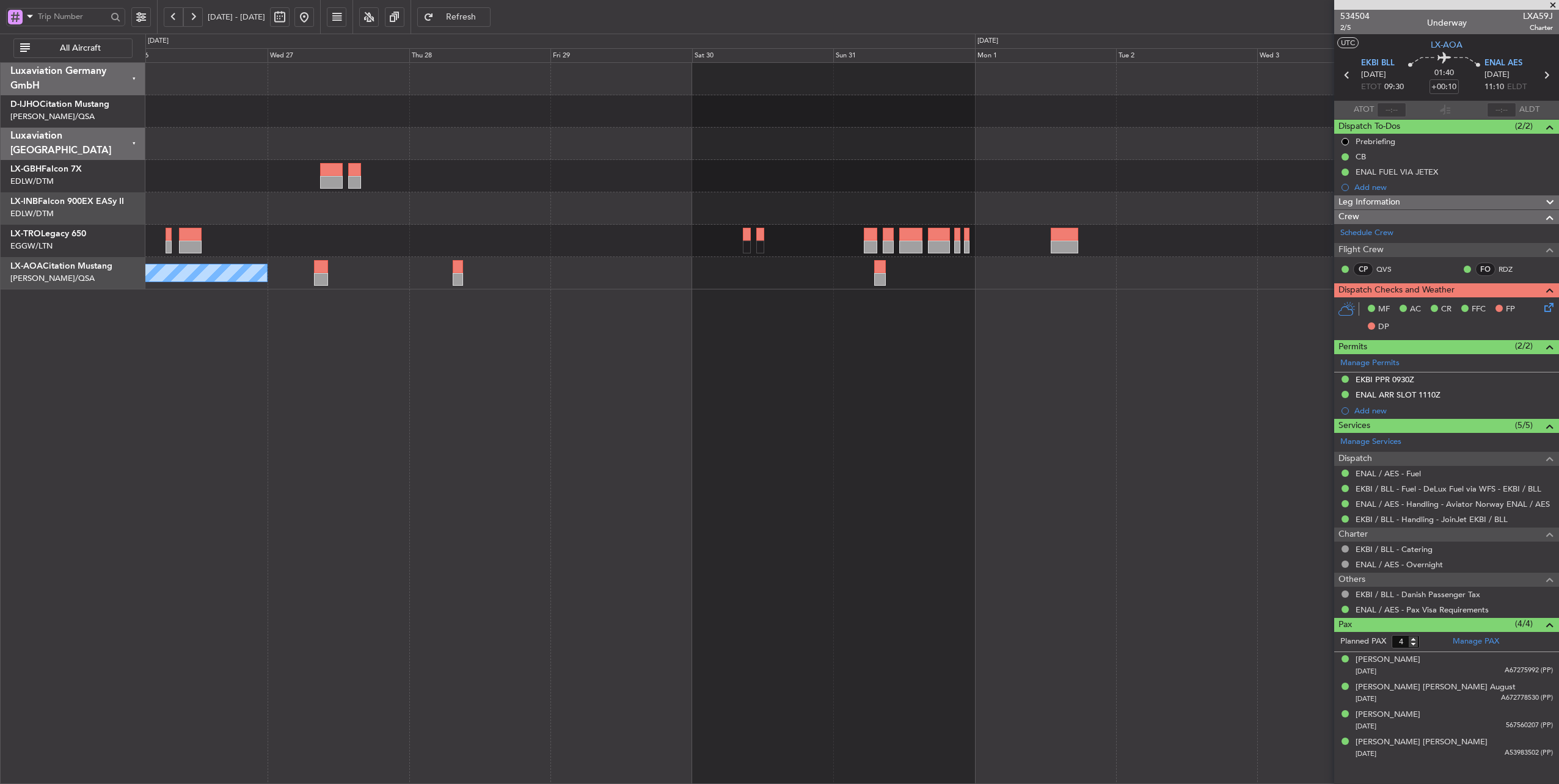
click at [314, 19] on button at bounding box center [304, 17] width 19 height 19
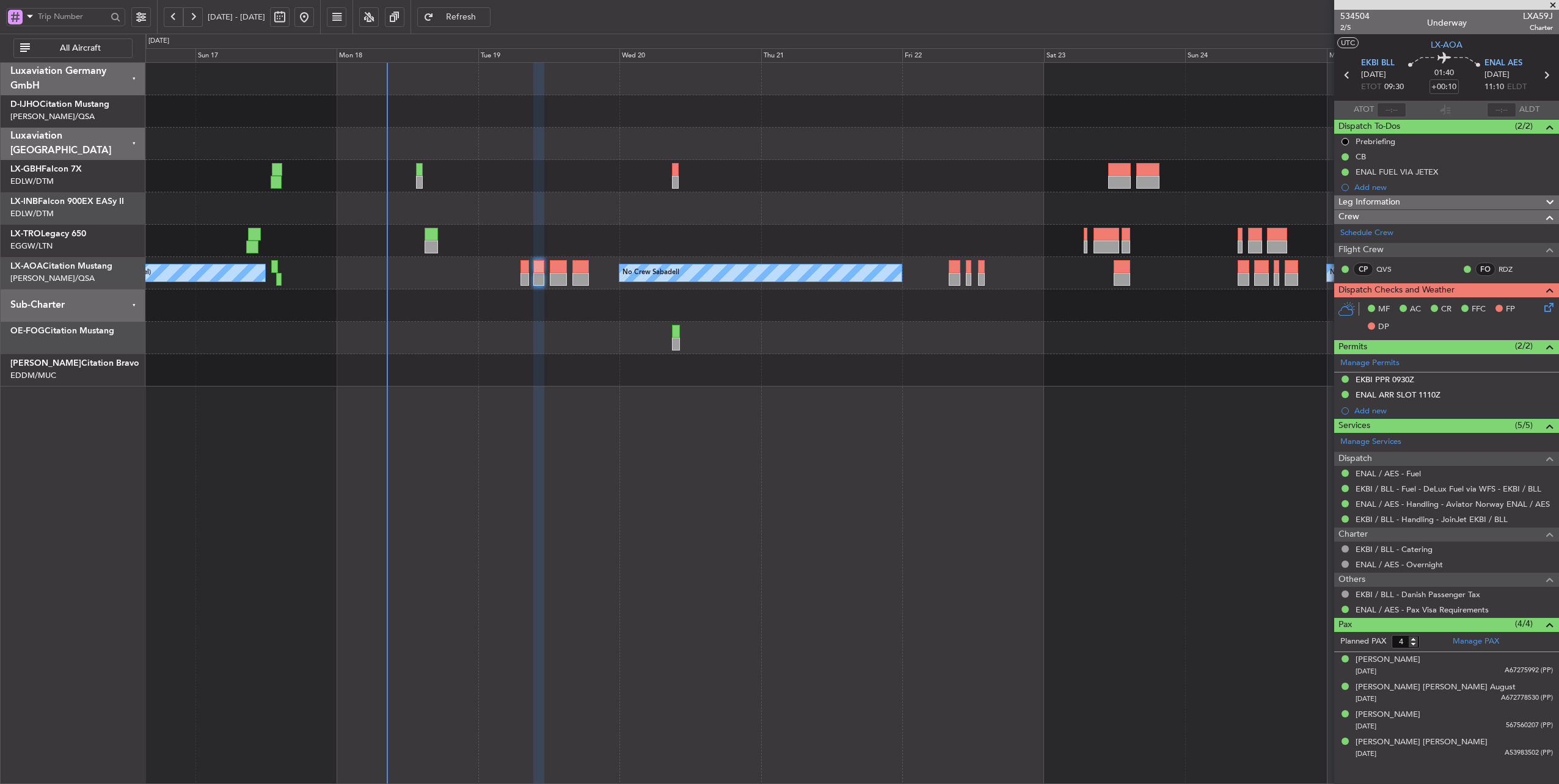
click at [506, 241] on div at bounding box center [852, 241] width 1413 height 32
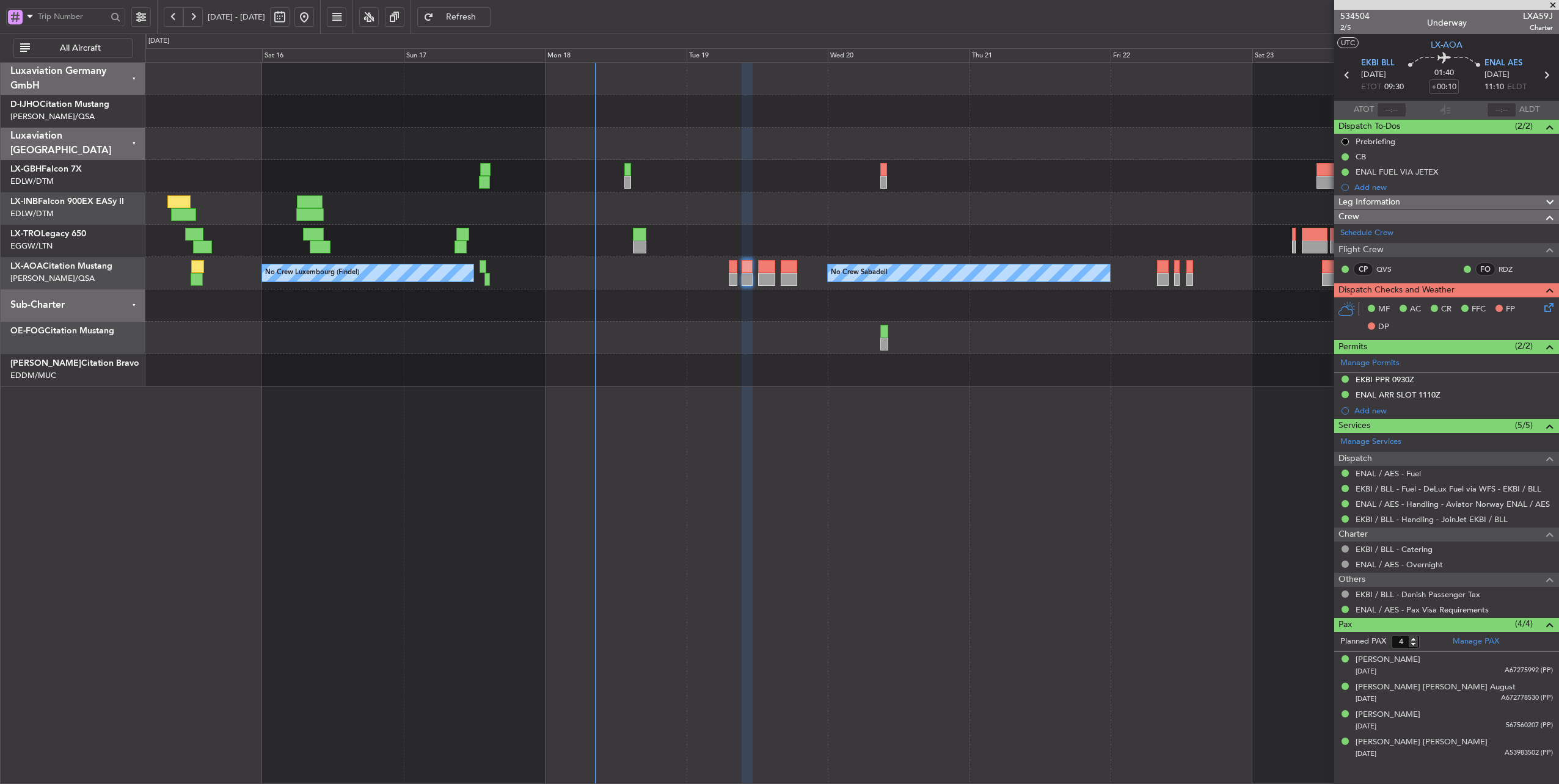
click at [681, 171] on div "Planned Maint Nice (Côte d'Azur Airport) Unplanned Maint London (Luton) No Crew…" at bounding box center [852, 225] width 1413 height 324
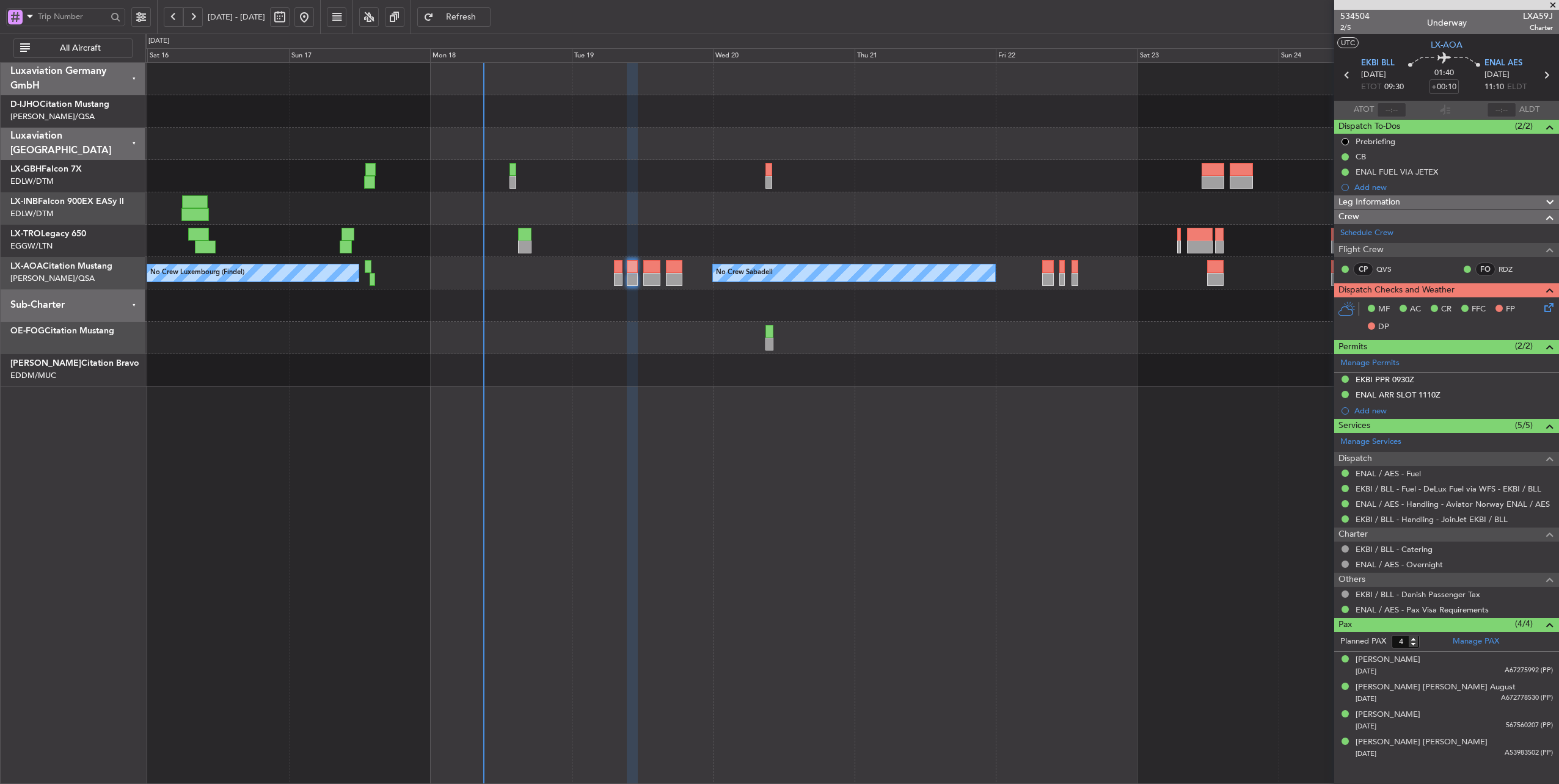
click at [511, 216] on div at bounding box center [852, 208] width 1413 height 32
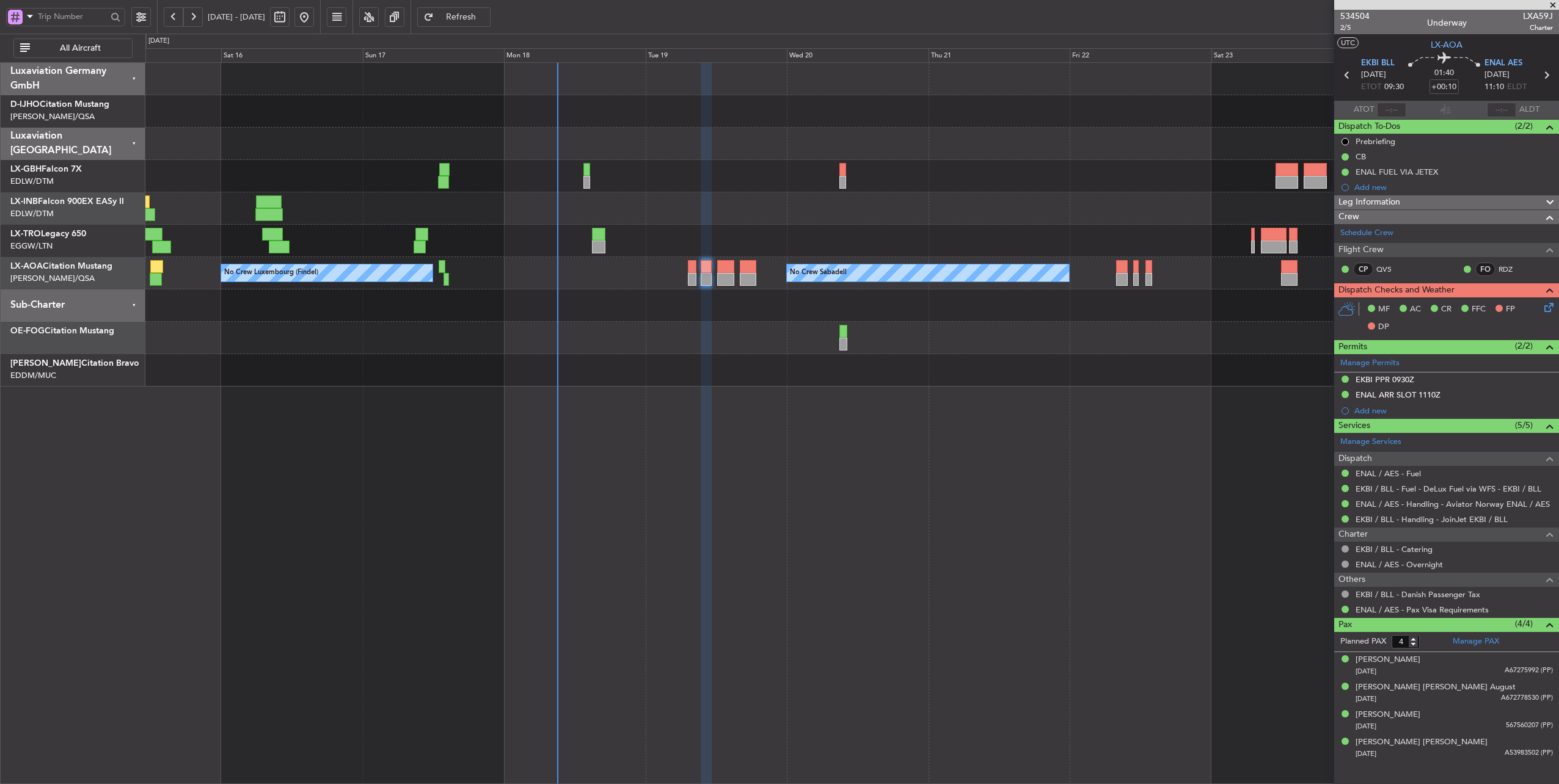
click at [519, 206] on div at bounding box center [852, 208] width 1413 height 32
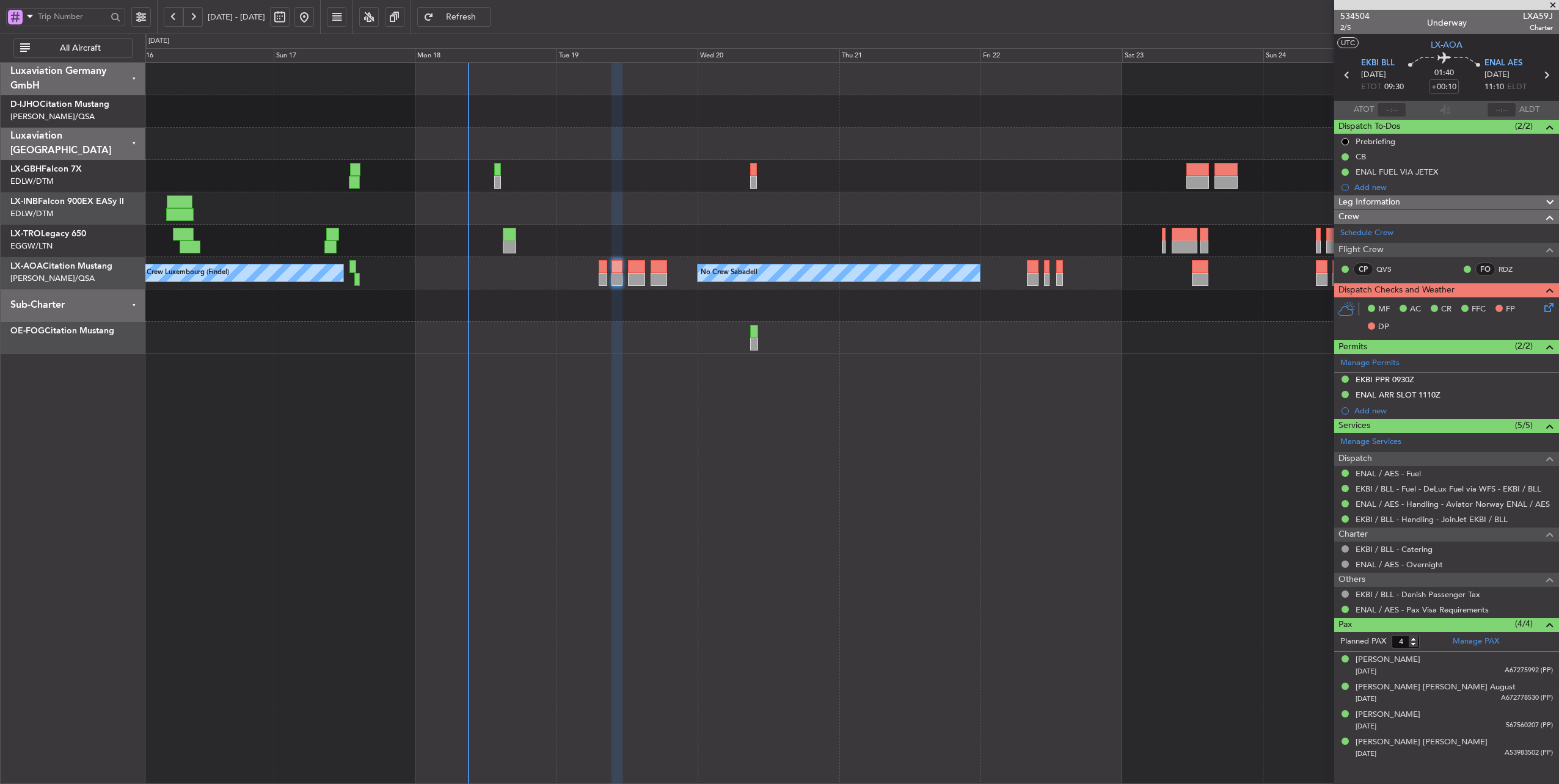
click at [666, 206] on div at bounding box center [852, 208] width 1413 height 32
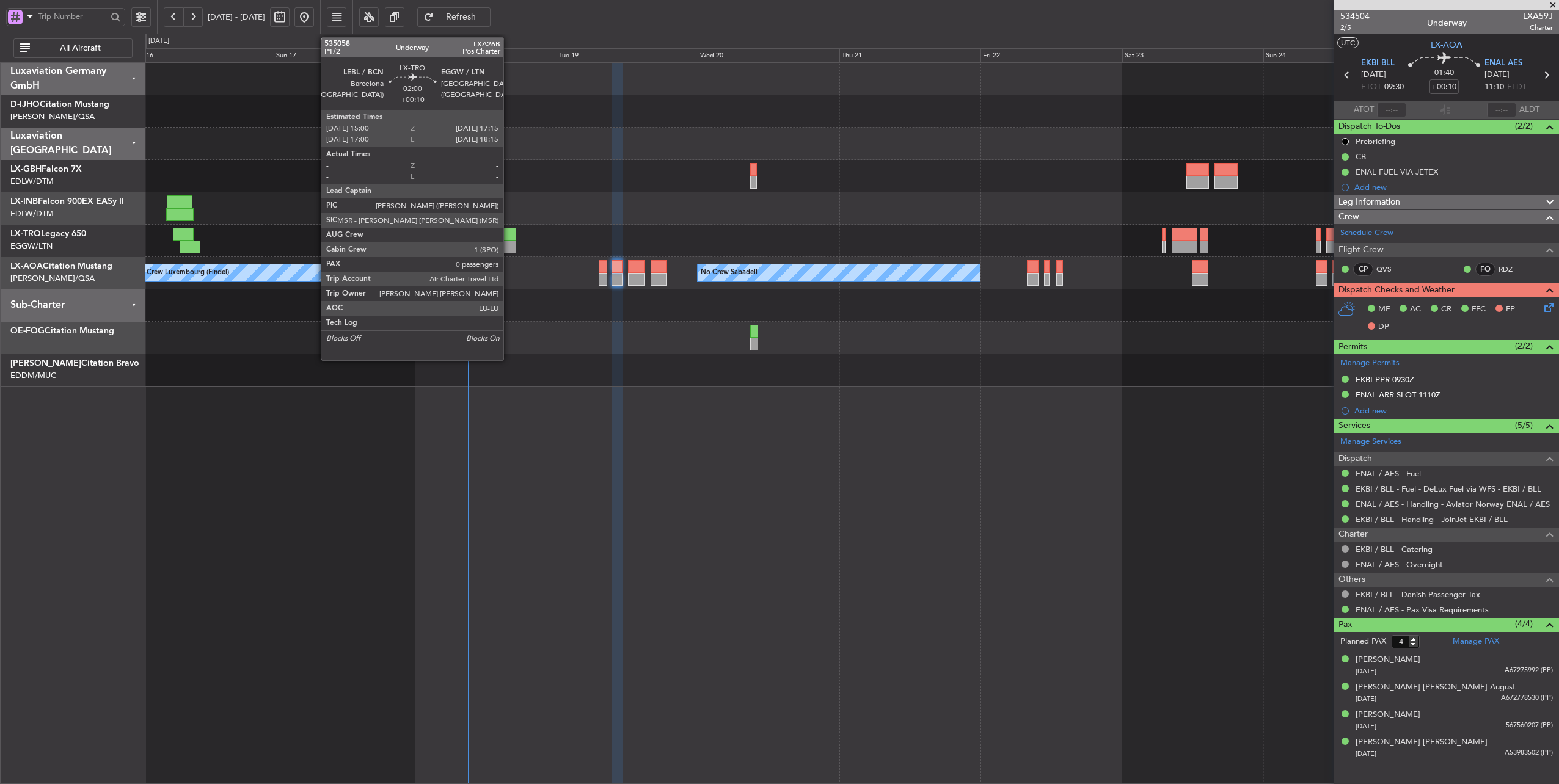
click at [509, 237] on div at bounding box center [509, 234] width 14 height 13
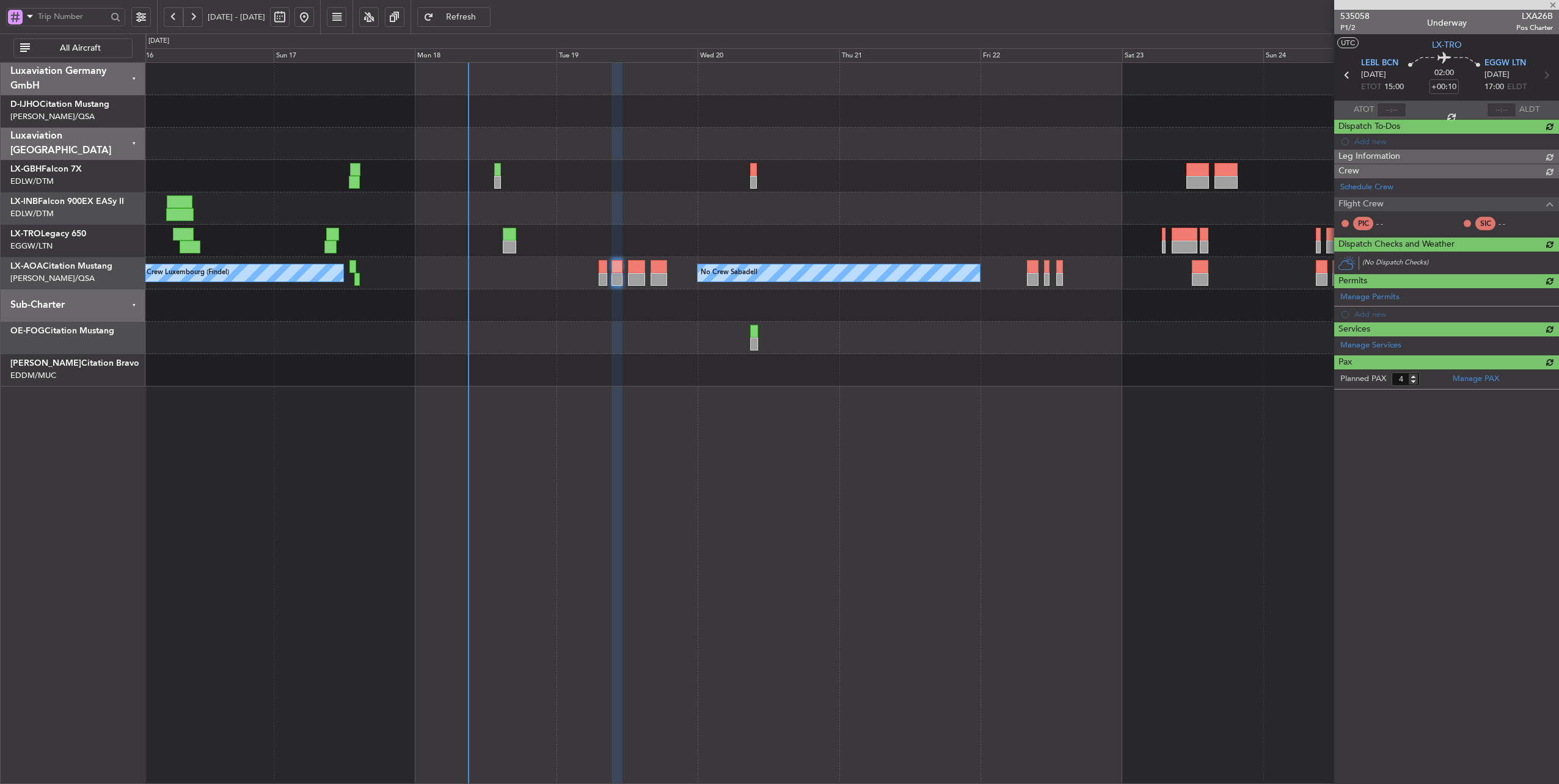
type input "0"
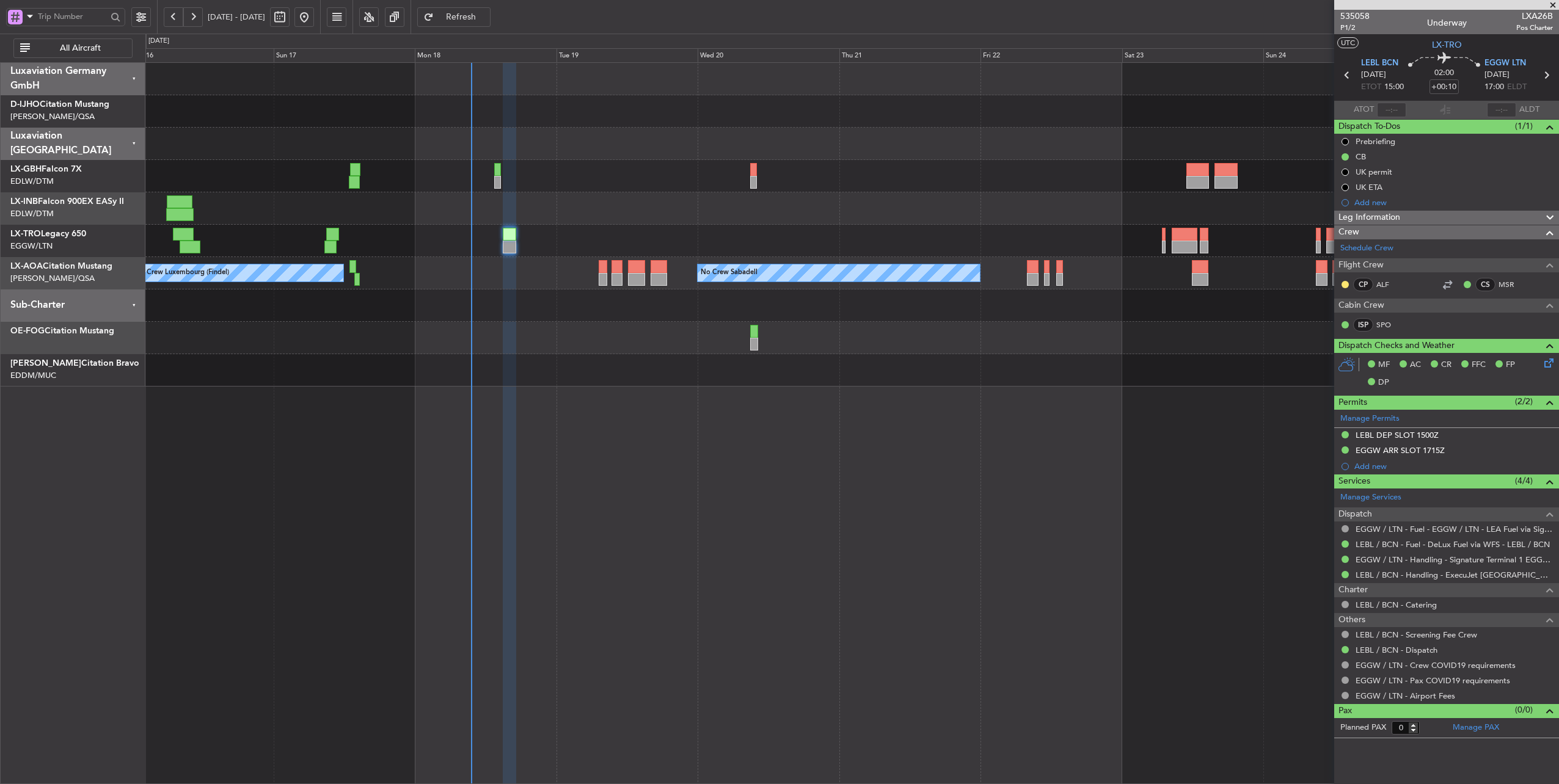
click at [177, 13] on button at bounding box center [173, 17] width 19 height 19
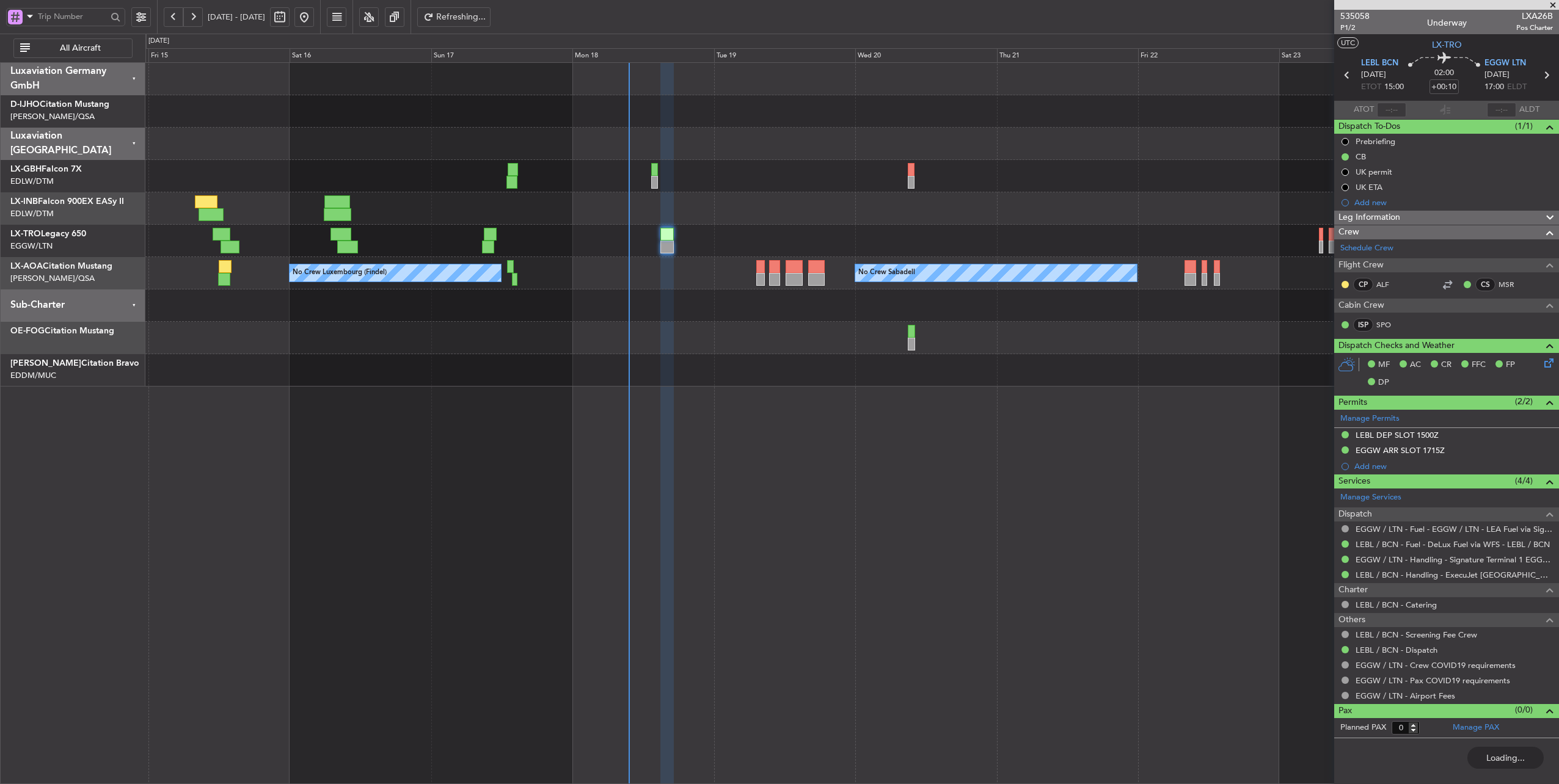
click at [177, 13] on button at bounding box center [173, 17] width 19 height 19
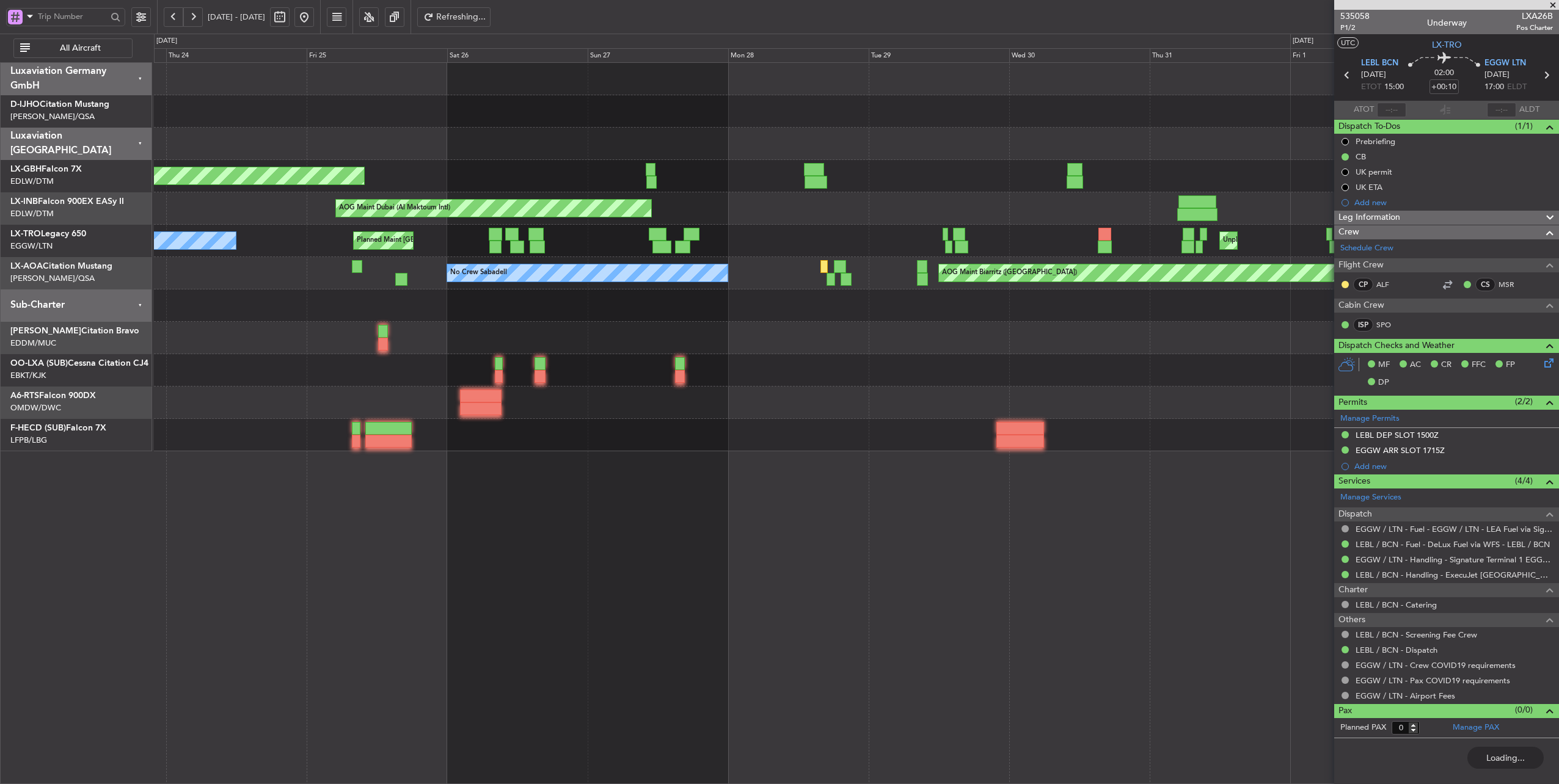
click at [492, 145] on div "Planned Maint [GEOGRAPHIC_DATA] ([GEOGRAPHIC_DATA]) AOG Maint [GEOGRAPHIC_DATA]…" at bounding box center [856, 257] width 1405 height 388
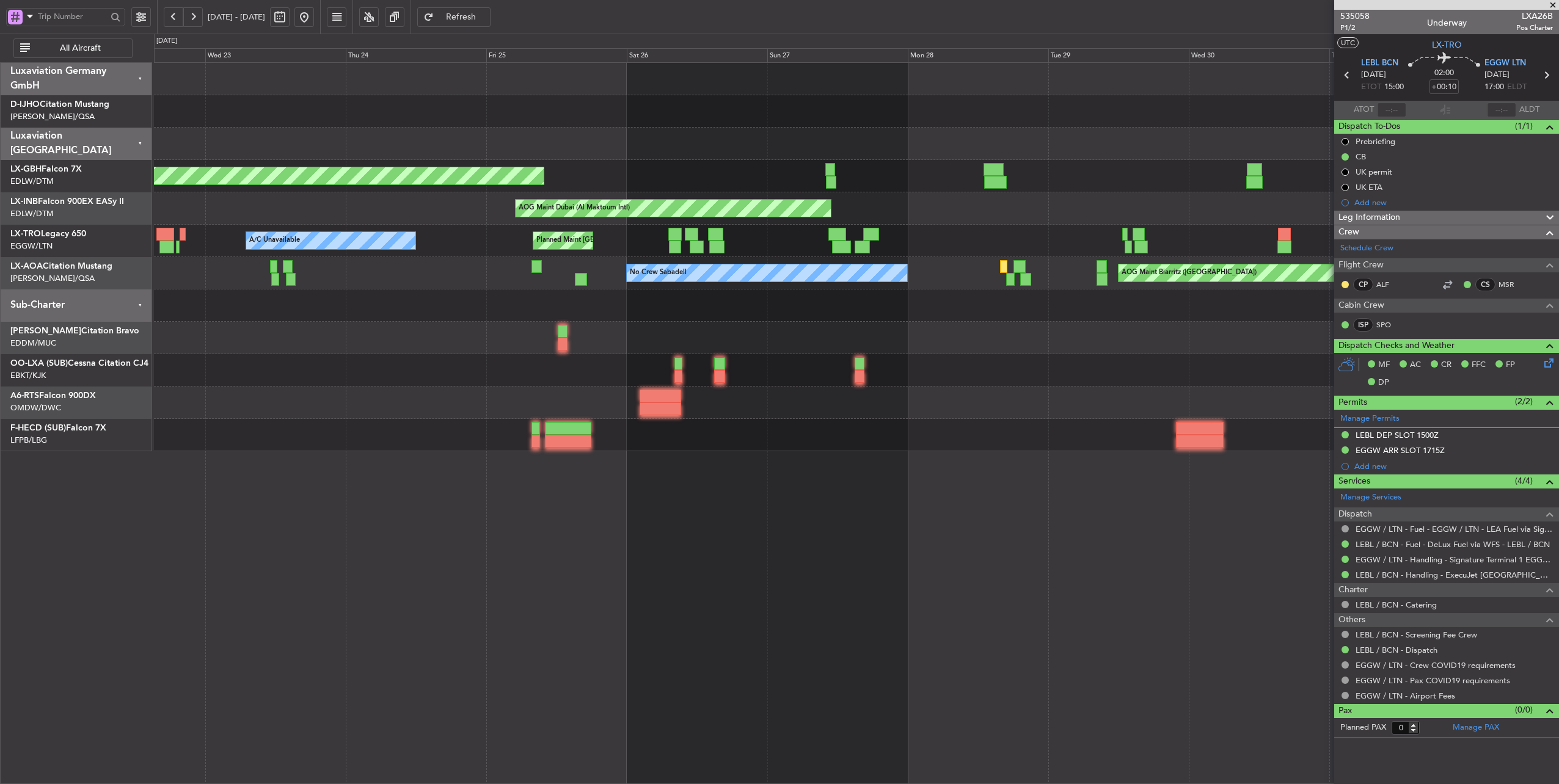
click at [314, 14] on button at bounding box center [304, 17] width 19 height 19
